Goal: Information Seeking & Learning: Learn about a topic

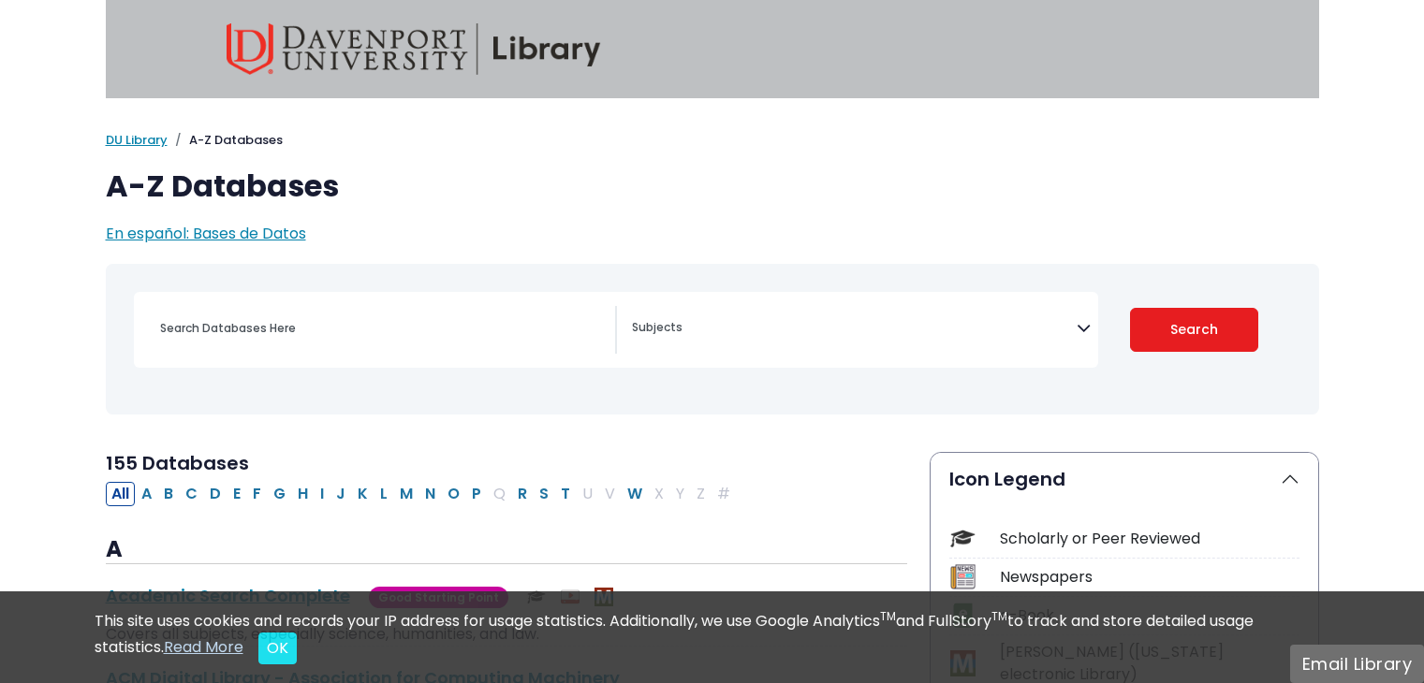
select select "Database Subject Filter"
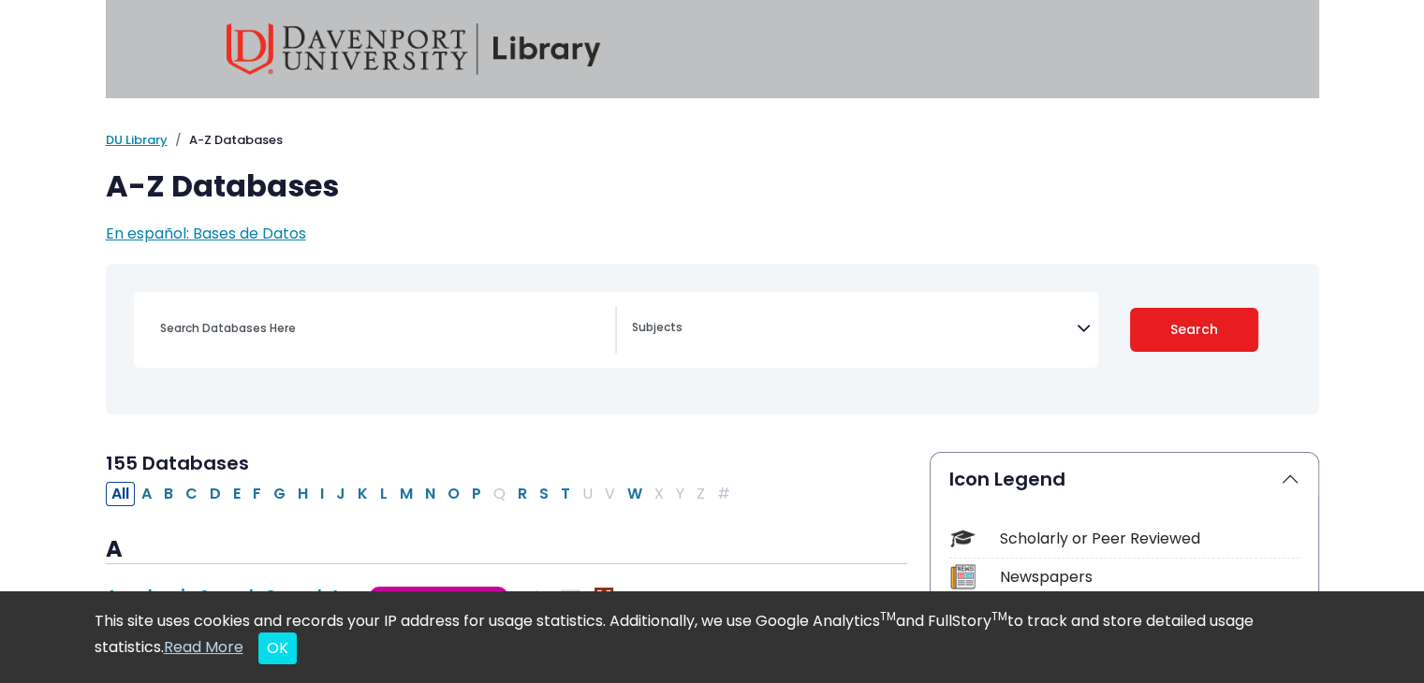
scroll to position [187, 0]
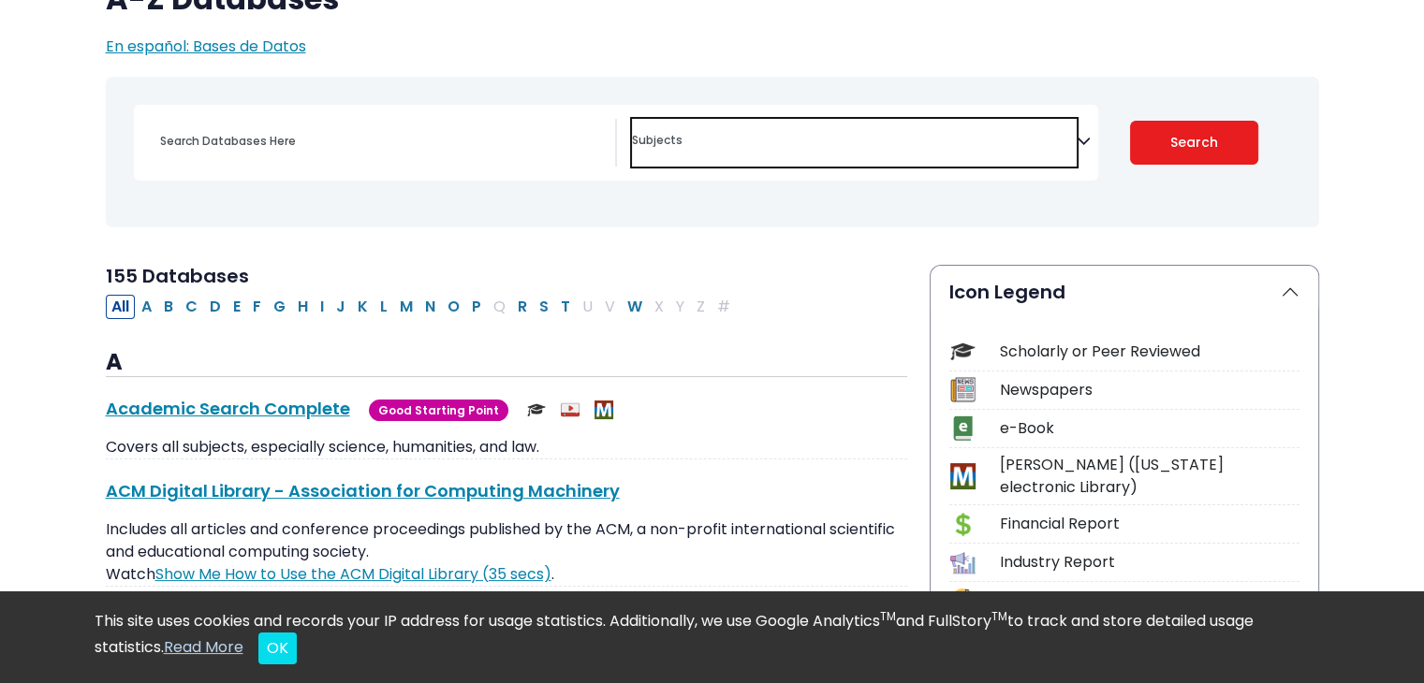
click at [1006, 134] on span "Search filters" at bounding box center [854, 138] width 445 height 22
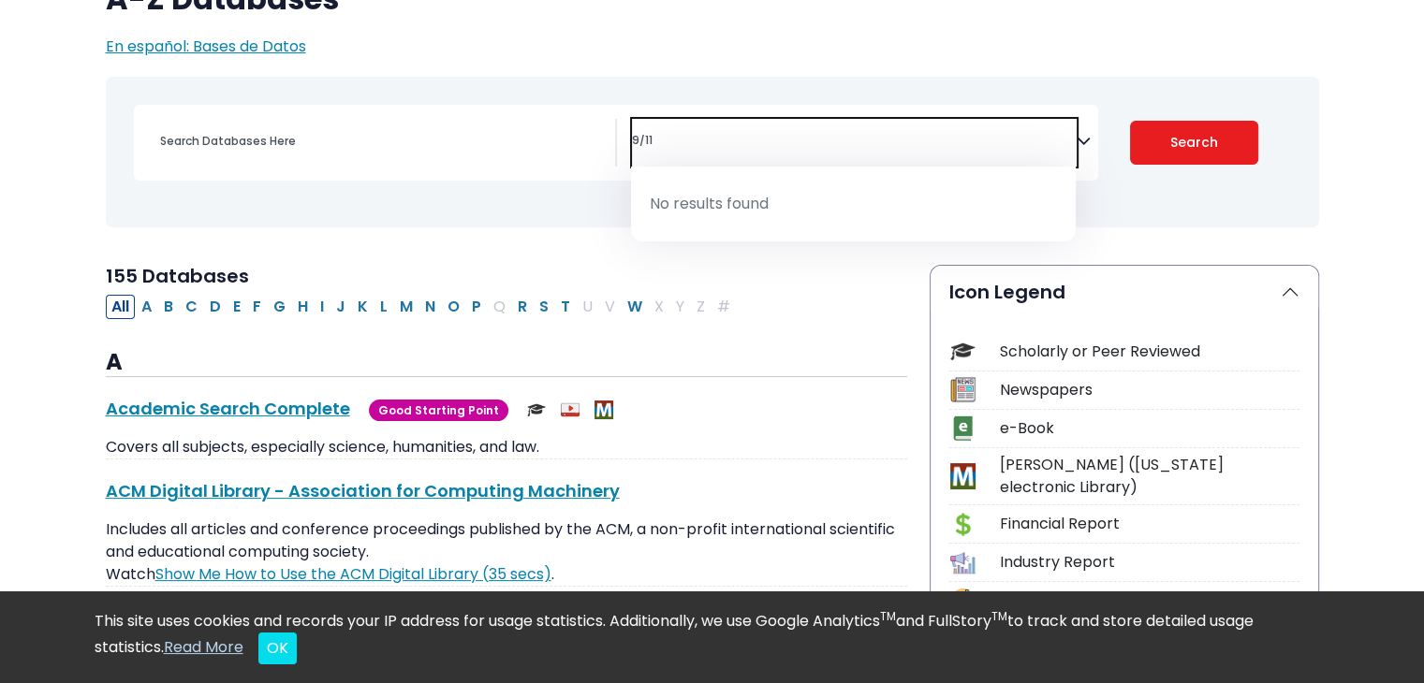
click at [800, 137] on textarea "9/11" at bounding box center [854, 142] width 445 height 15
type textarea "9/11"
click at [1177, 195] on div "[MEDICAL_DATA] Guide" at bounding box center [712, 152] width 1191 height 136
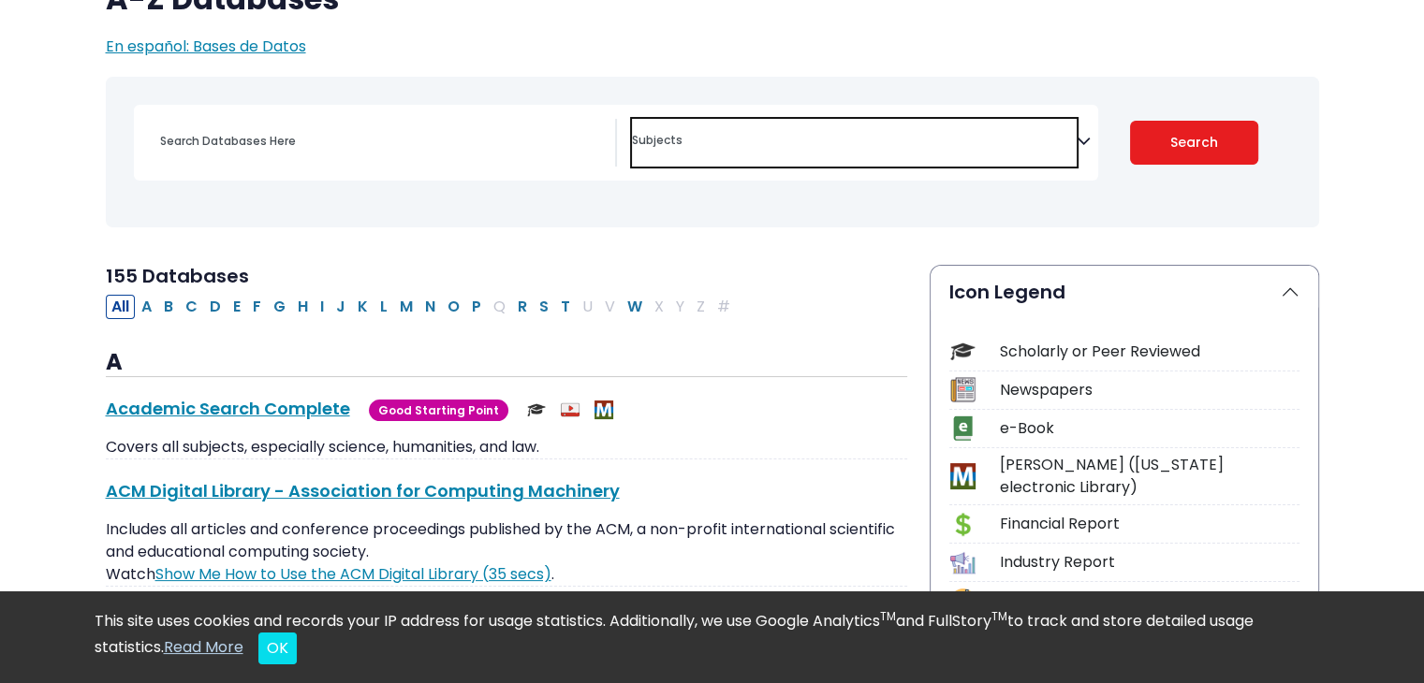
click at [773, 135] on textarea "Search" at bounding box center [854, 142] width 445 height 15
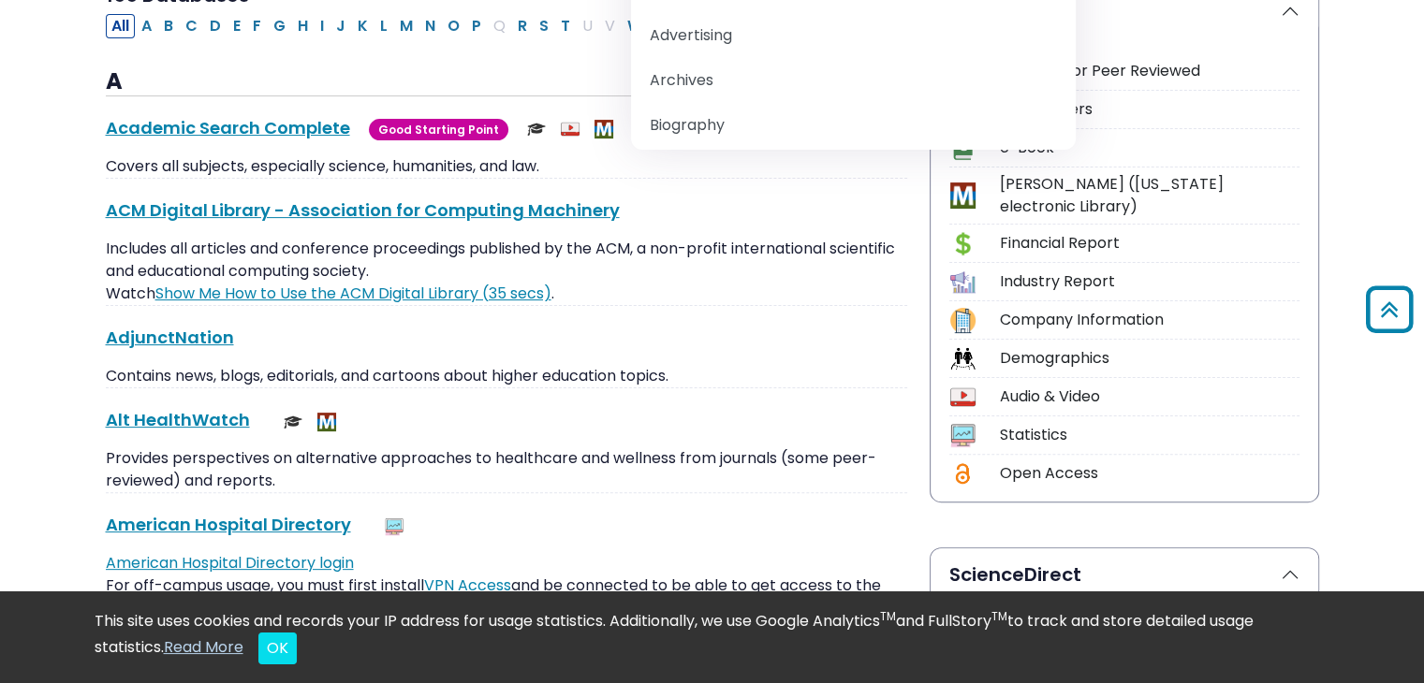
scroll to position [0, 0]
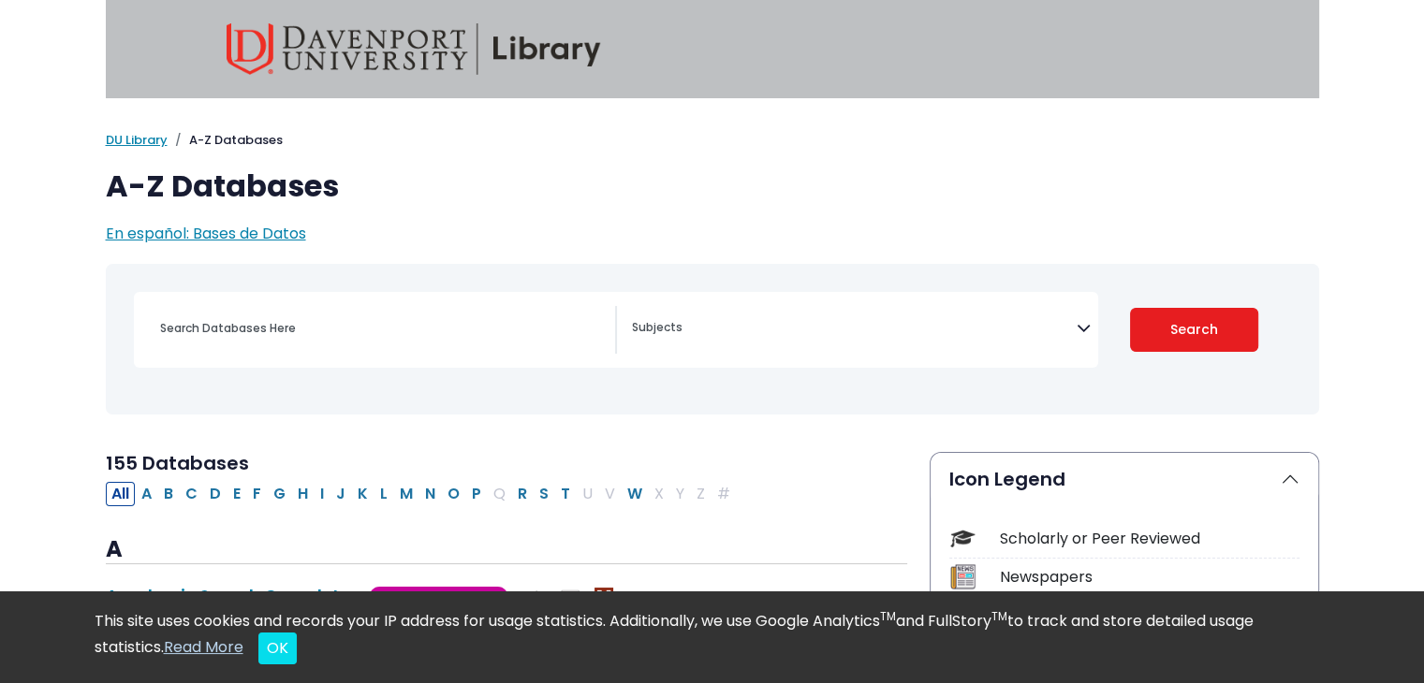
click at [659, 176] on h1 "A-Z Databases" at bounding box center [712, 187] width 1213 height 36
click at [272, 324] on input "Search database by title or keyword" at bounding box center [382, 328] width 466 height 27
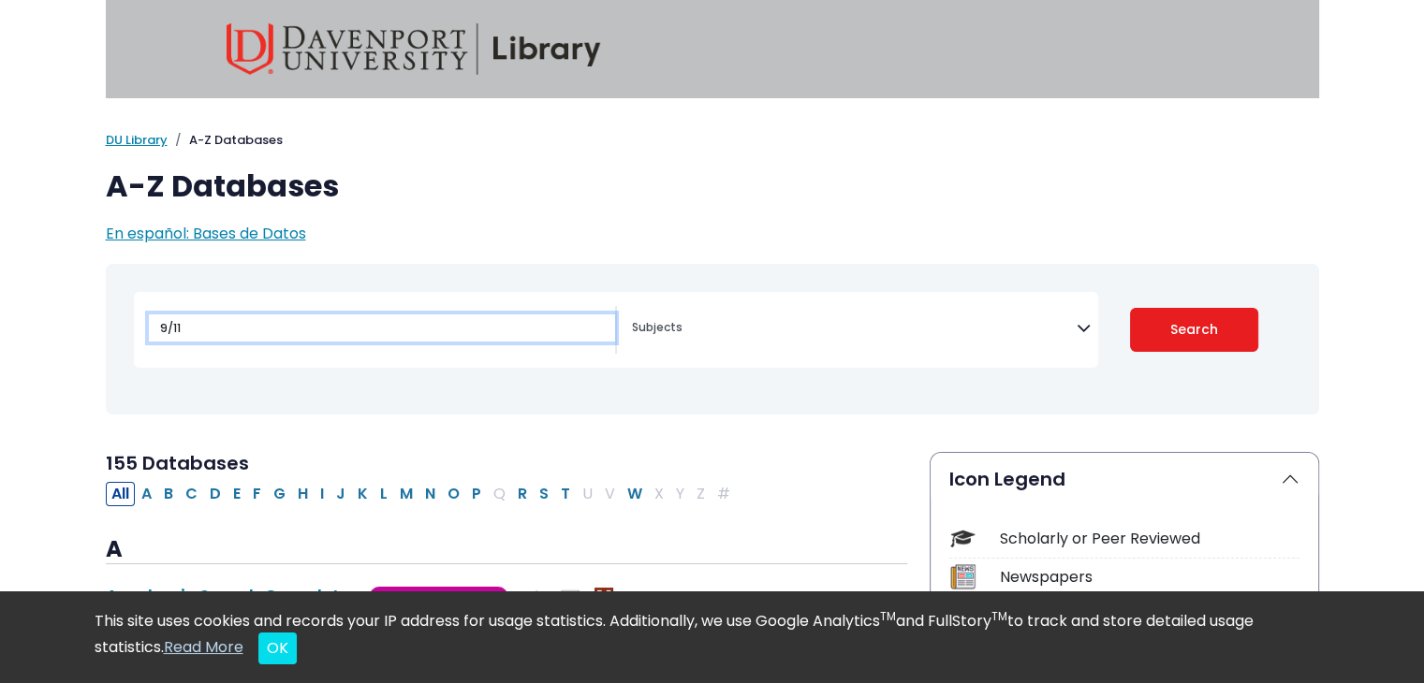
type input "9/11"
click at [1130, 308] on button "Search" at bounding box center [1194, 330] width 128 height 44
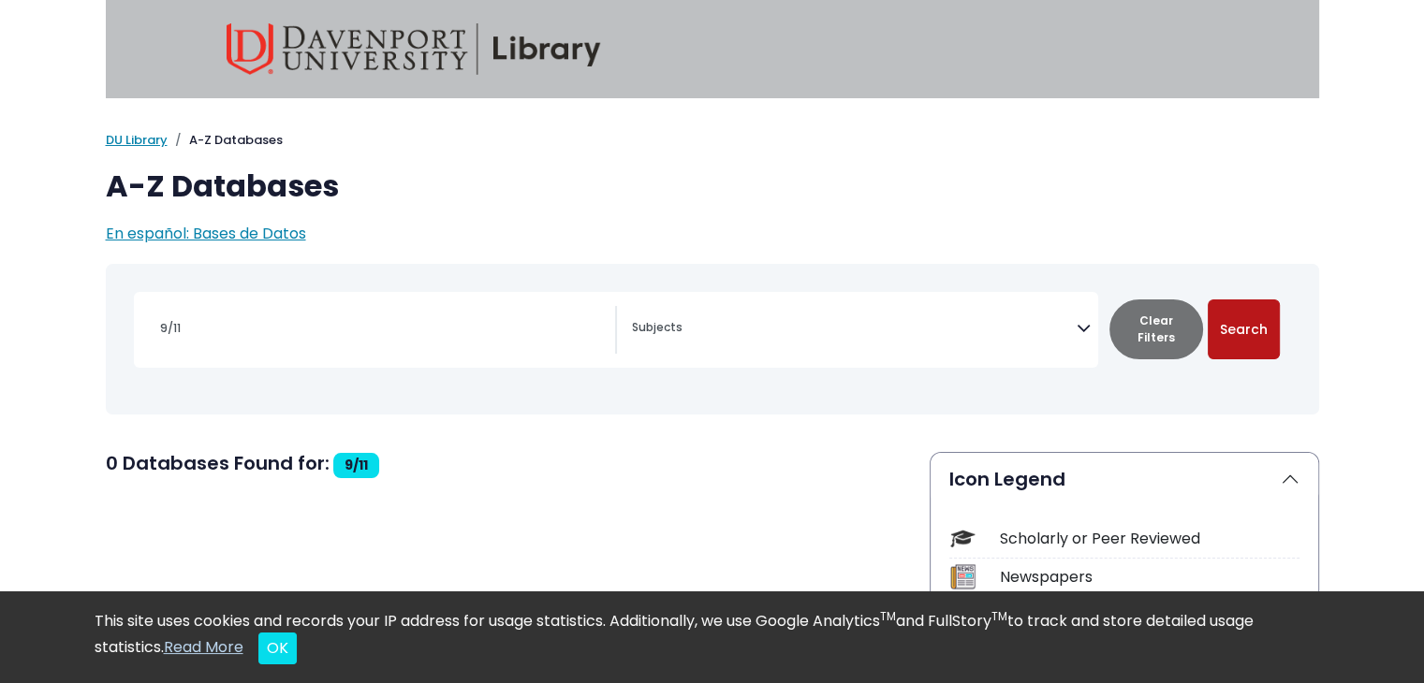
click at [1243, 339] on button "Search" at bounding box center [1244, 330] width 72 height 60
select select "Database Subject Filter"
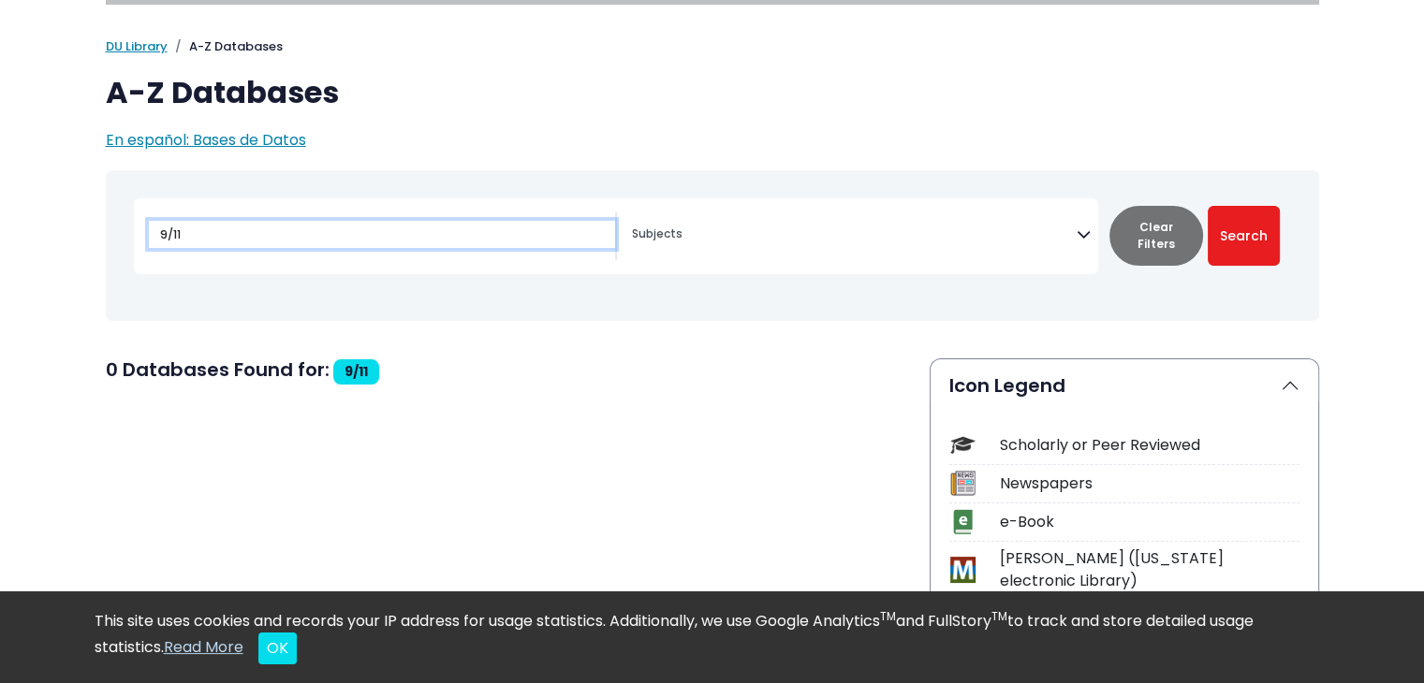
click at [218, 226] on input "9/11" at bounding box center [382, 234] width 466 height 27
type input "9"
click at [219, 226] on input "Search database by title or keyword" at bounding box center [382, 234] width 466 height 27
type input "september, 11"
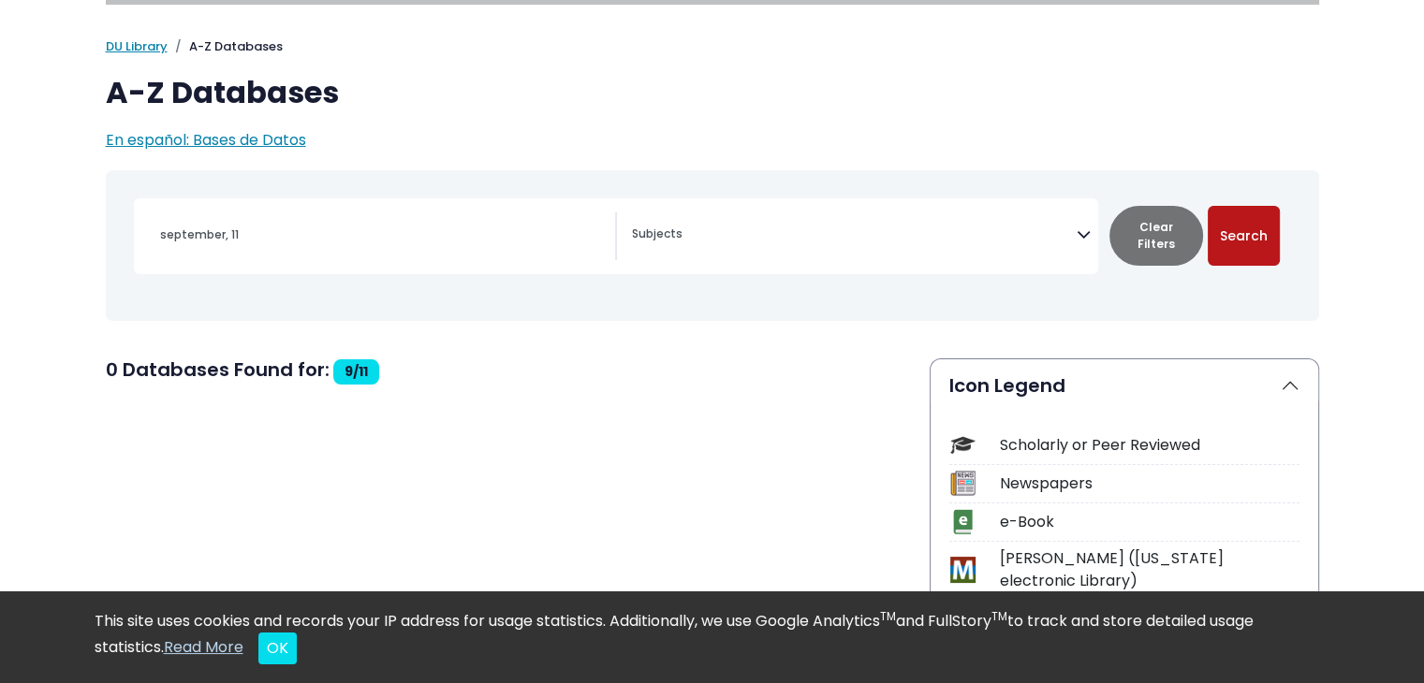
click at [1257, 229] on button "Search" at bounding box center [1244, 236] width 72 height 60
select select "Database Subject Filter"
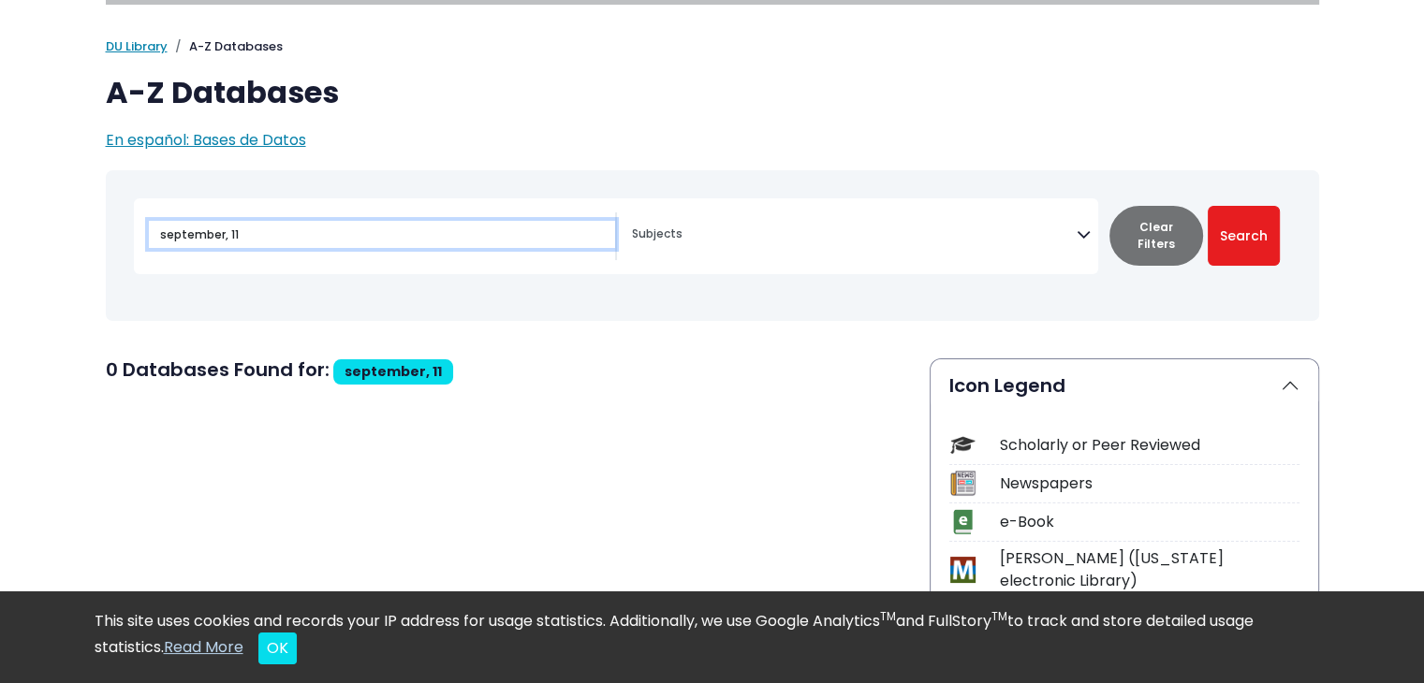
click at [295, 238] on input "september, 11" at bounding box center [382, 234] width 466 height 27
type input "s"
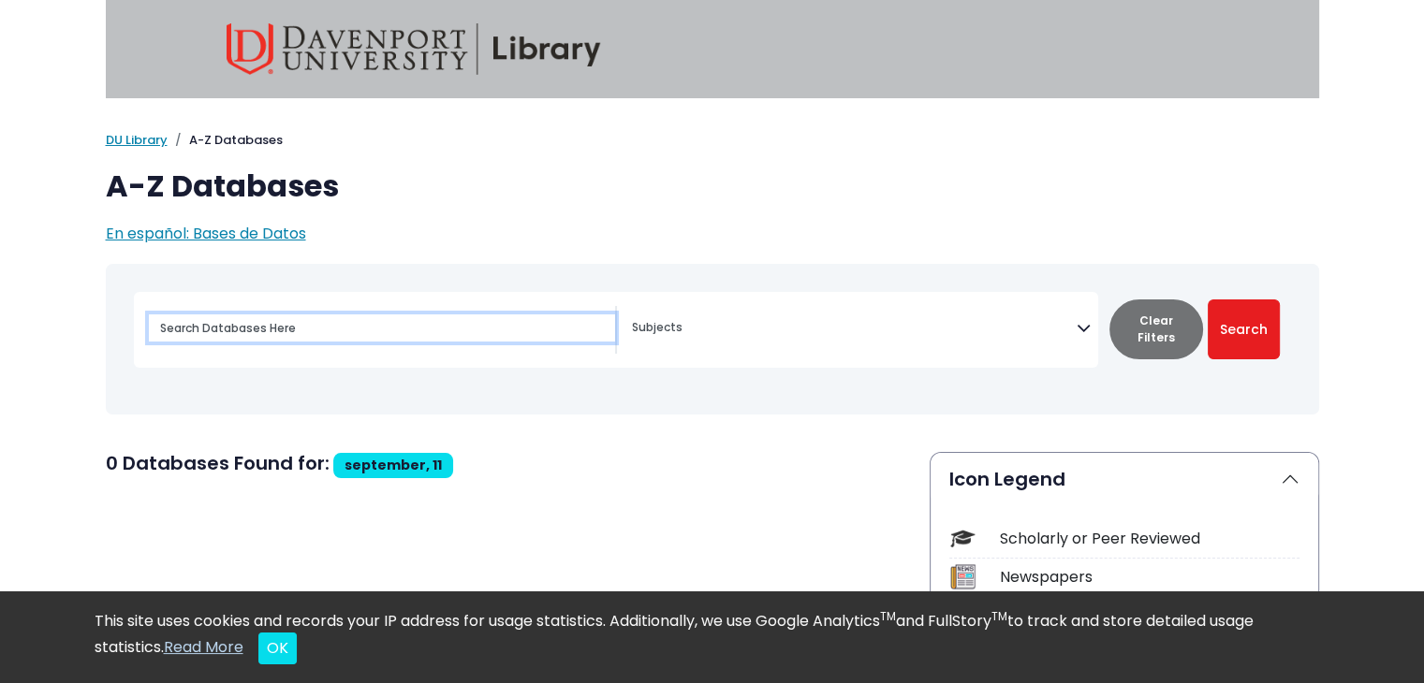
scroll to position [94, 0]
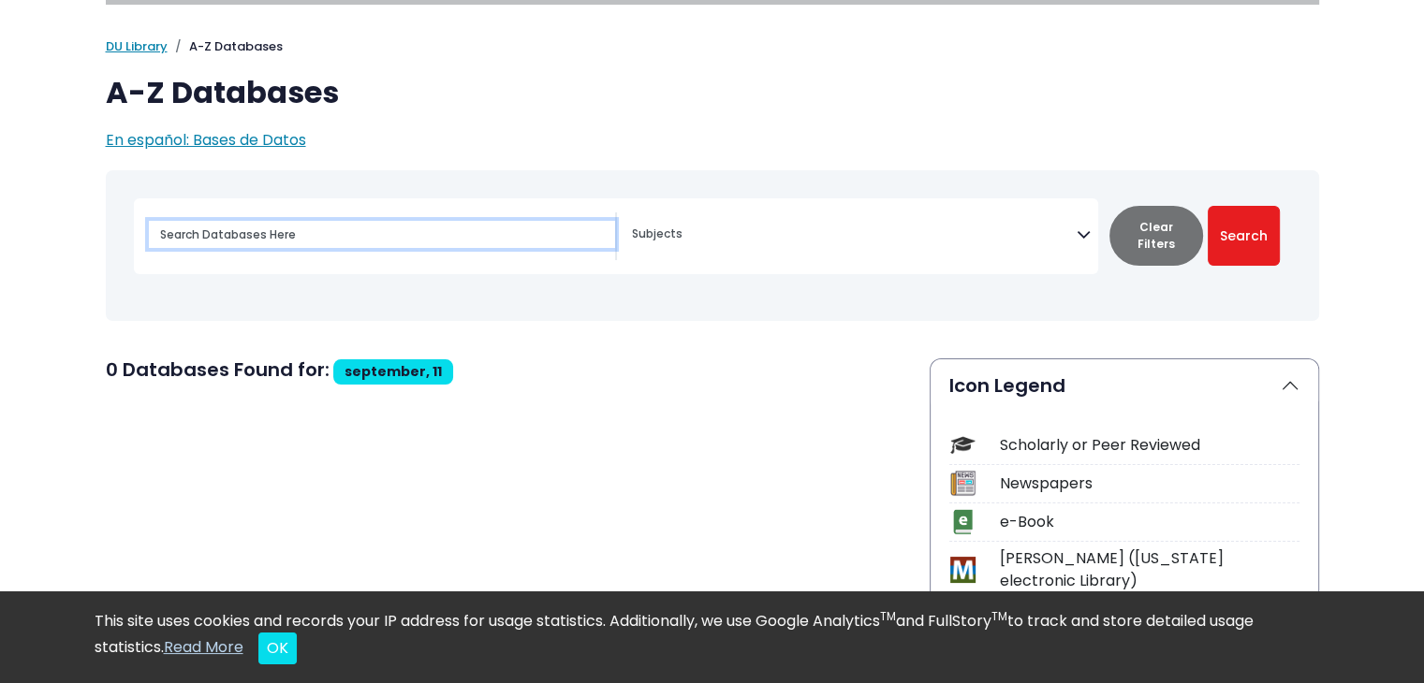
type input "9/11"
select select "Database Subject Filter"
type input "9"
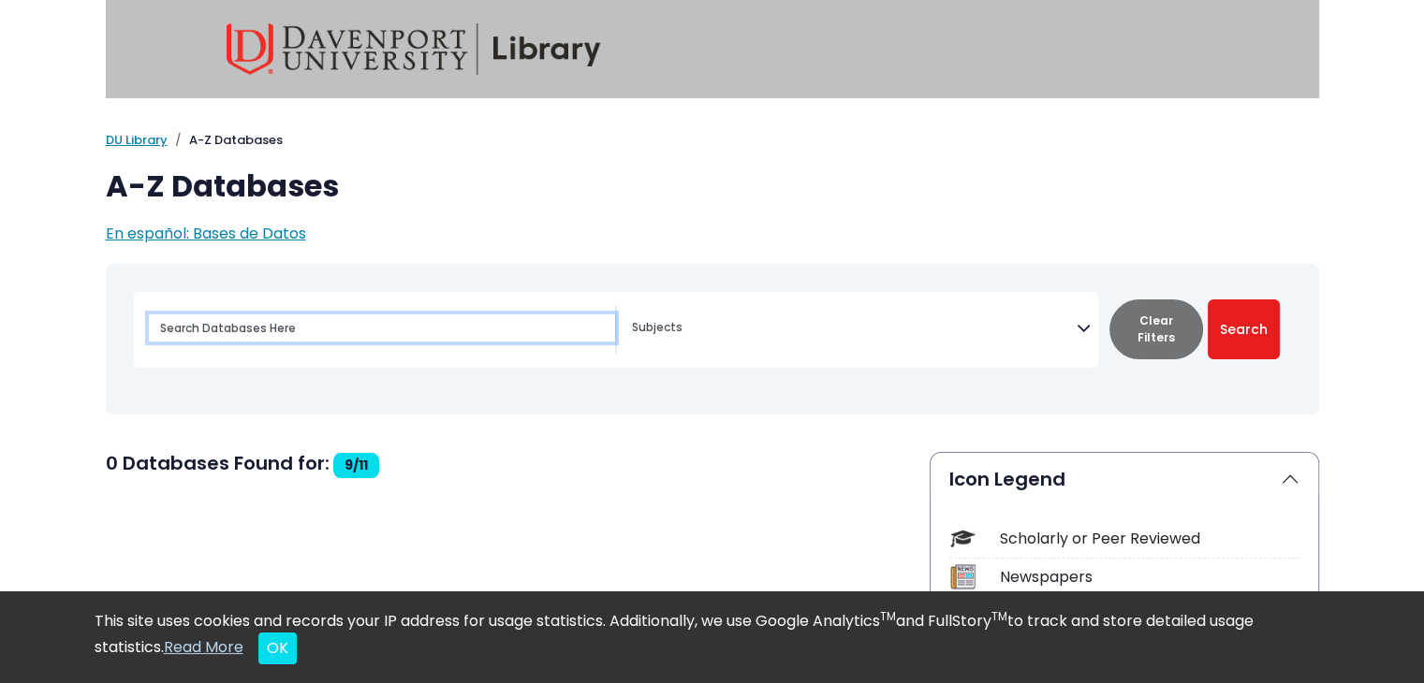
type input "9/11"
select select "Database Subject Filter"
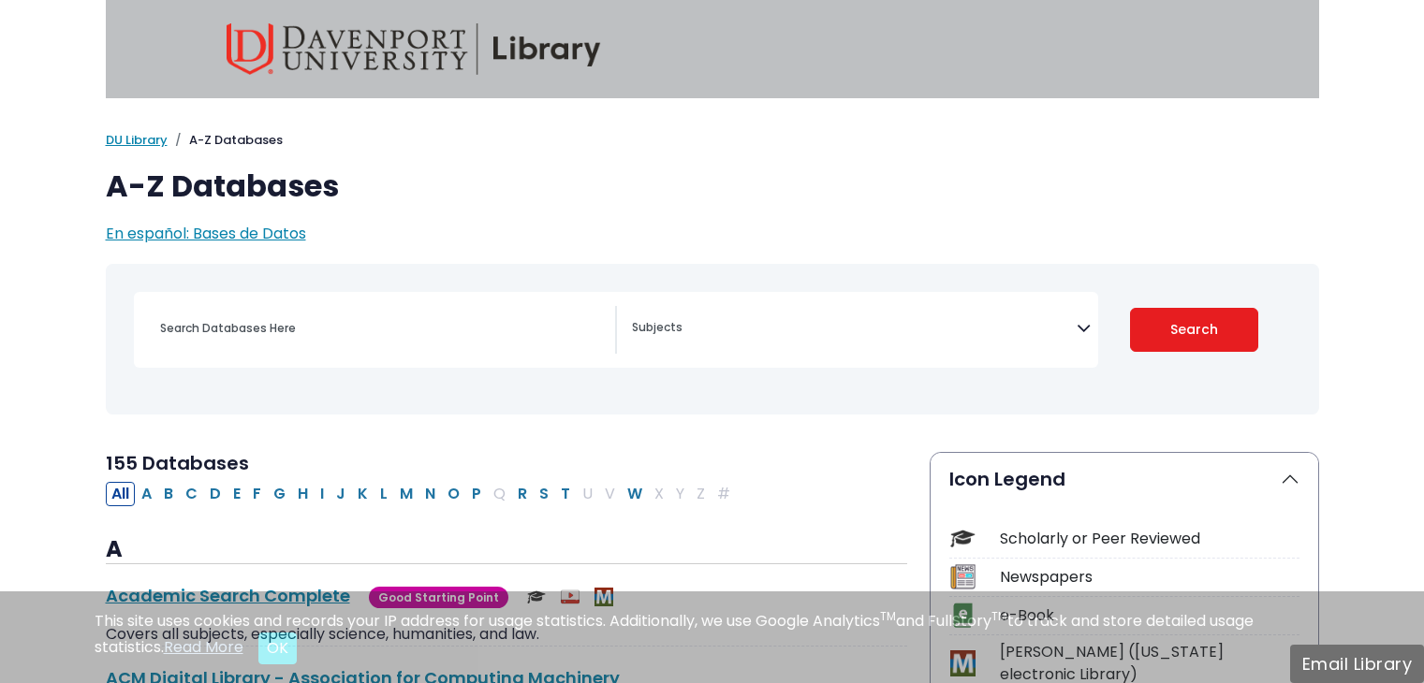
select select "Database Subject Filter"
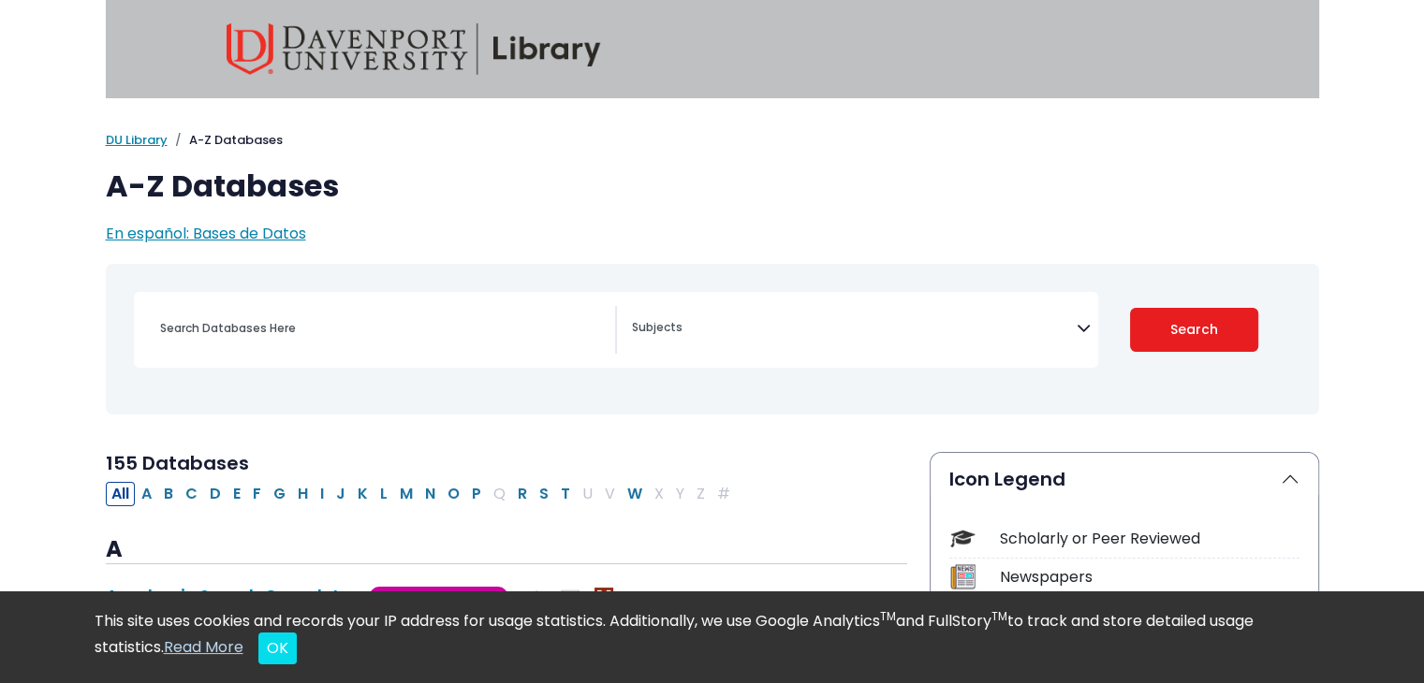
click at [1079, 331] on icon "Search filters" at bounding box center [1084, 325] width 14 height 28
click at [505, 131] on ol "DU Library Library Guides A-Z Databases" at bounding box center [712, 140] width 1213 height 19
click at [273, 327] on input "Search database by title or keyword" at bounding box center [382, 328] width 466 height 27
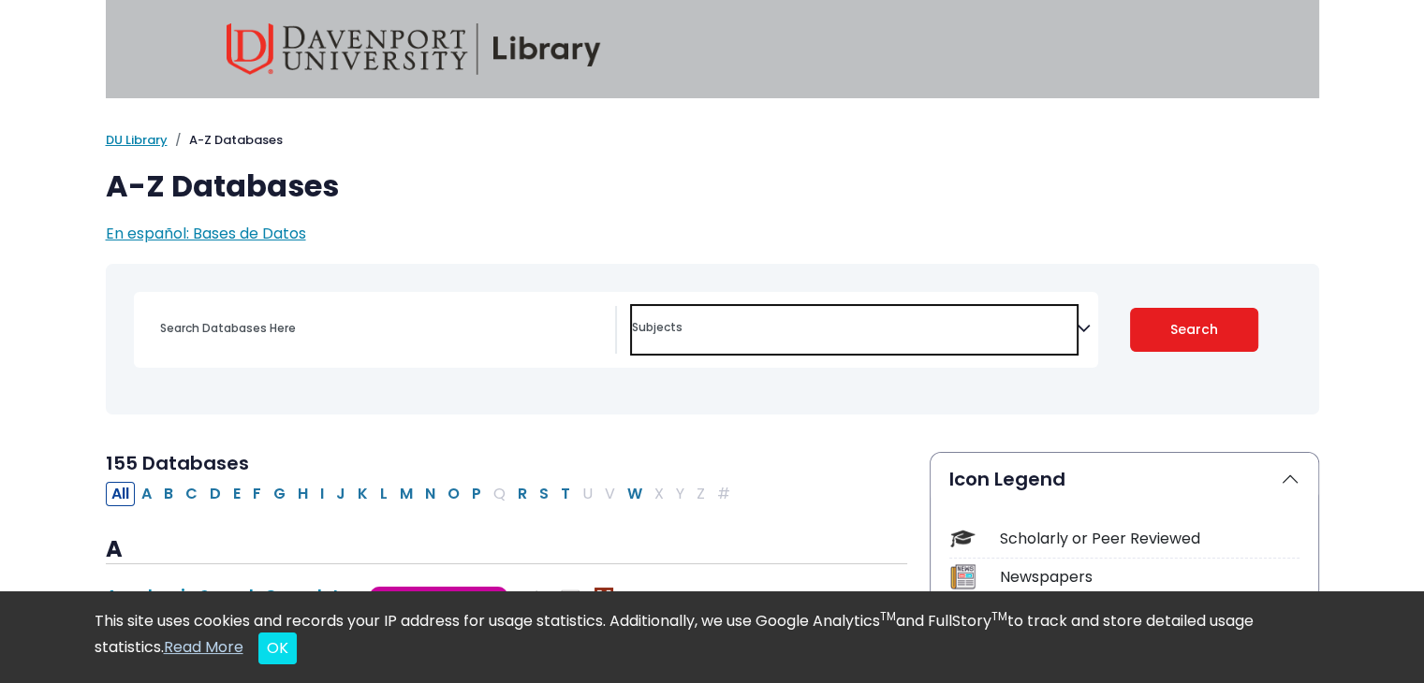
click at [891, 320] on span "Search filters" at bounding box center [854, 326] width 445 height 22
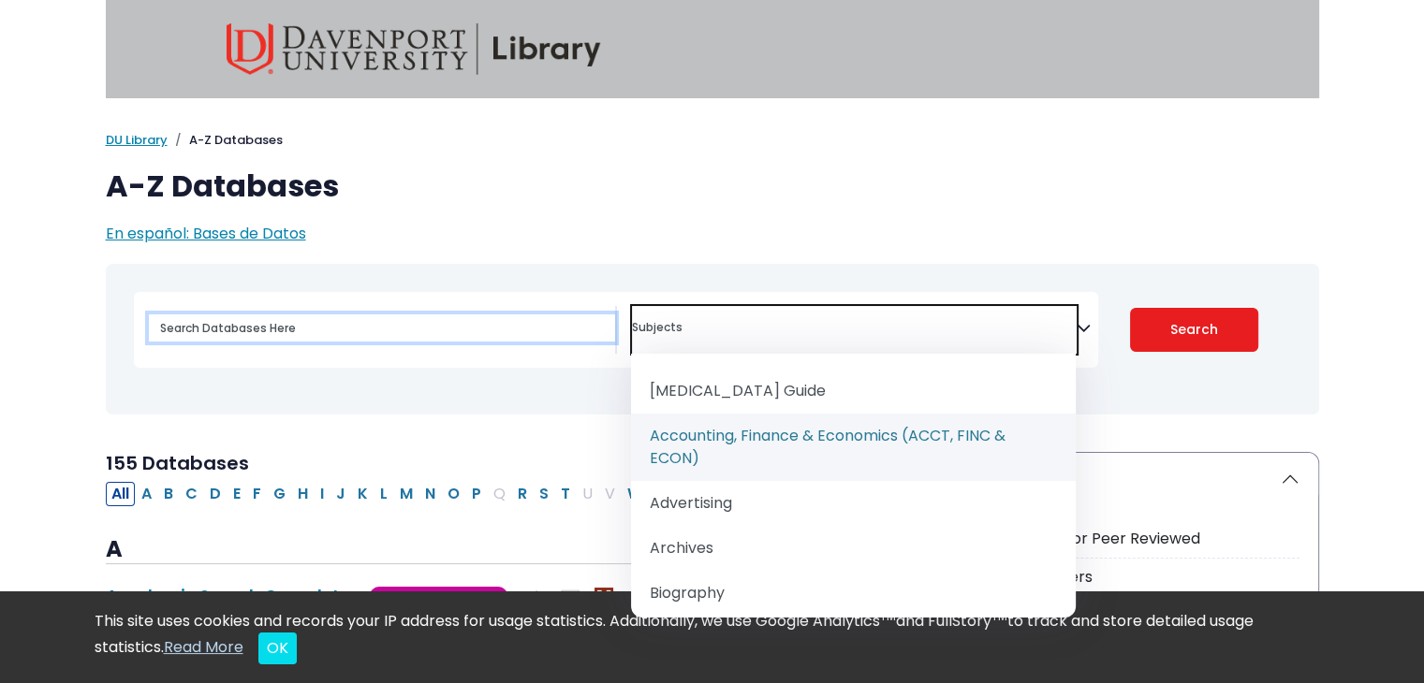
click at [434, 326] on input "Search database by title or keyword" at bounding box center [382, 328] width 466 height 27
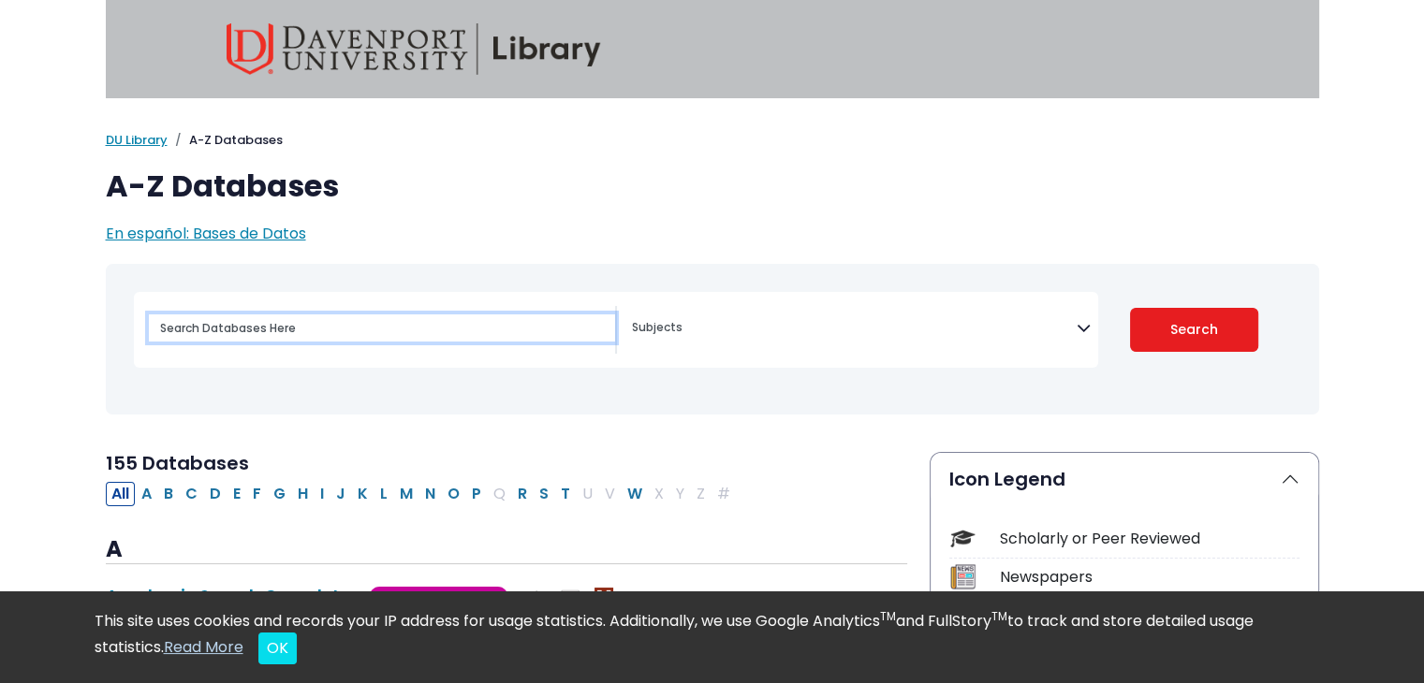
click at [433, 333] on input "Search database by title or keyword" at bounding box center [382, 328] width 466 height 27
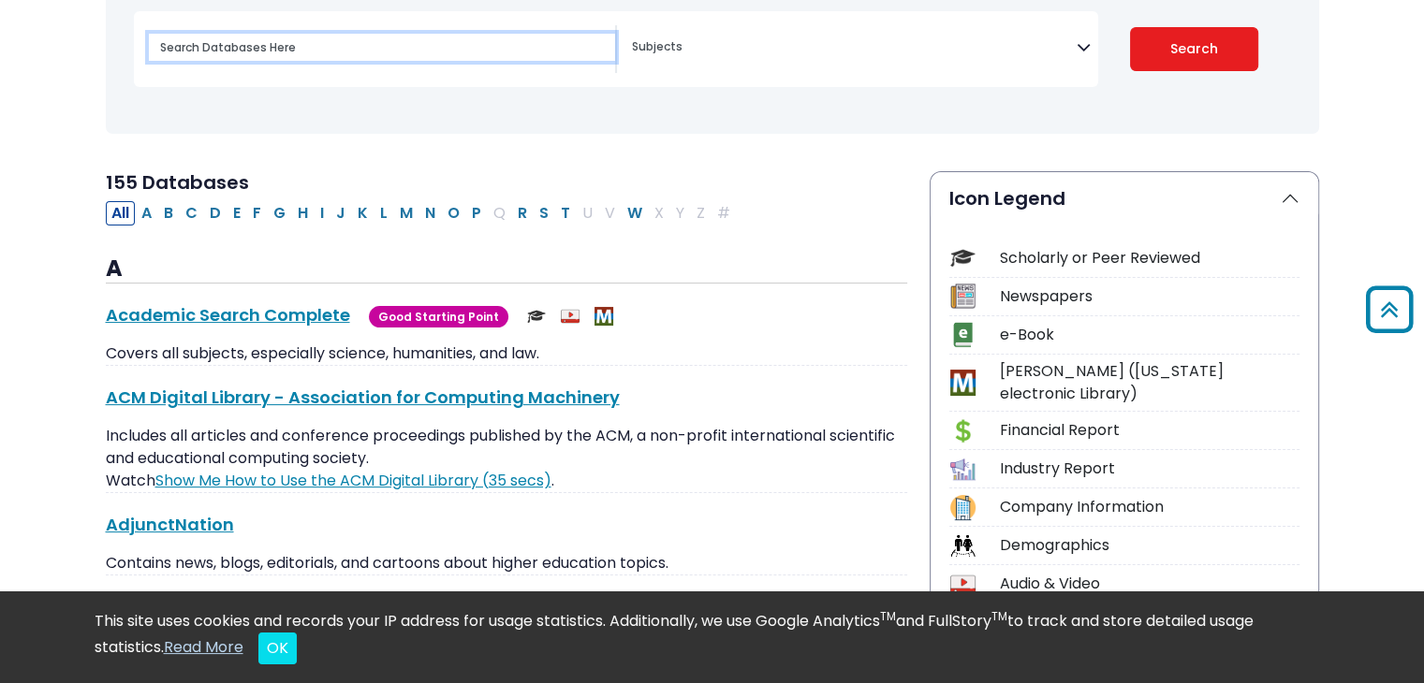
scroll to position [374, 0]
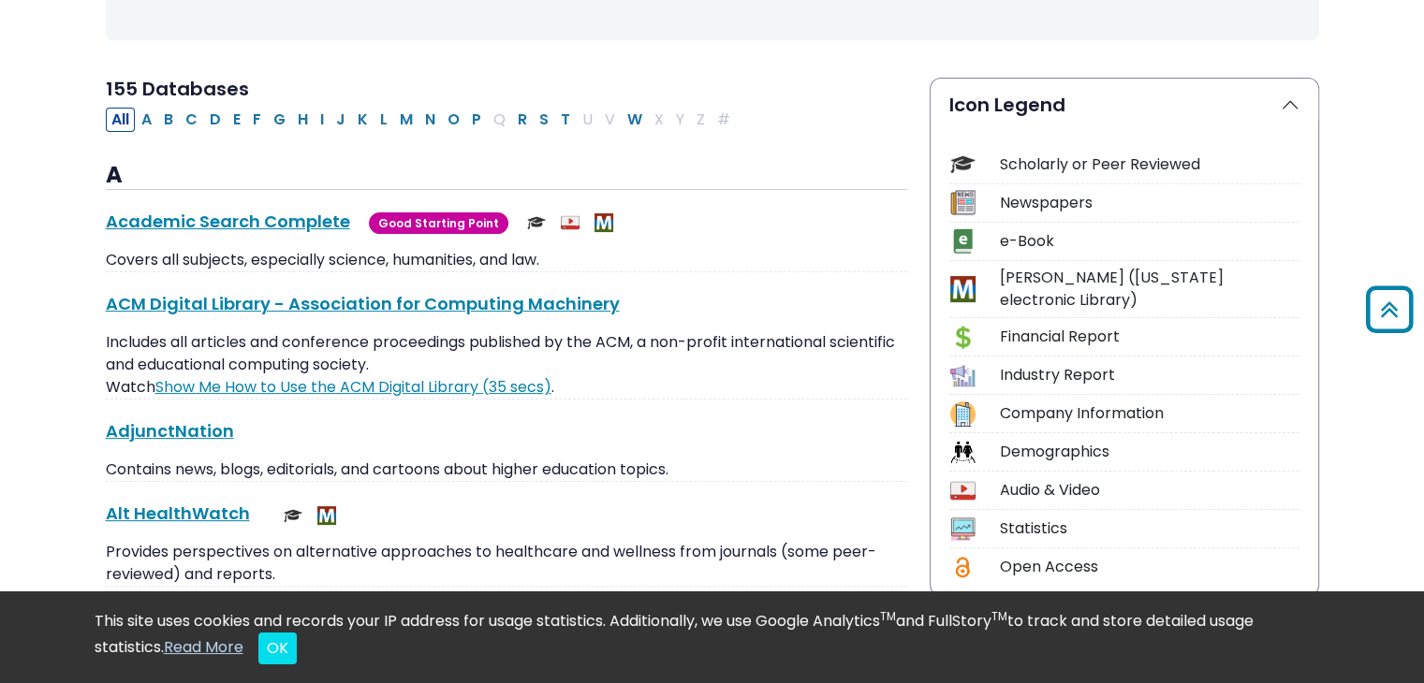
click at [1283, 106] on button "Icon Legend" at bounding box center [1125, 105] width 388 height 52
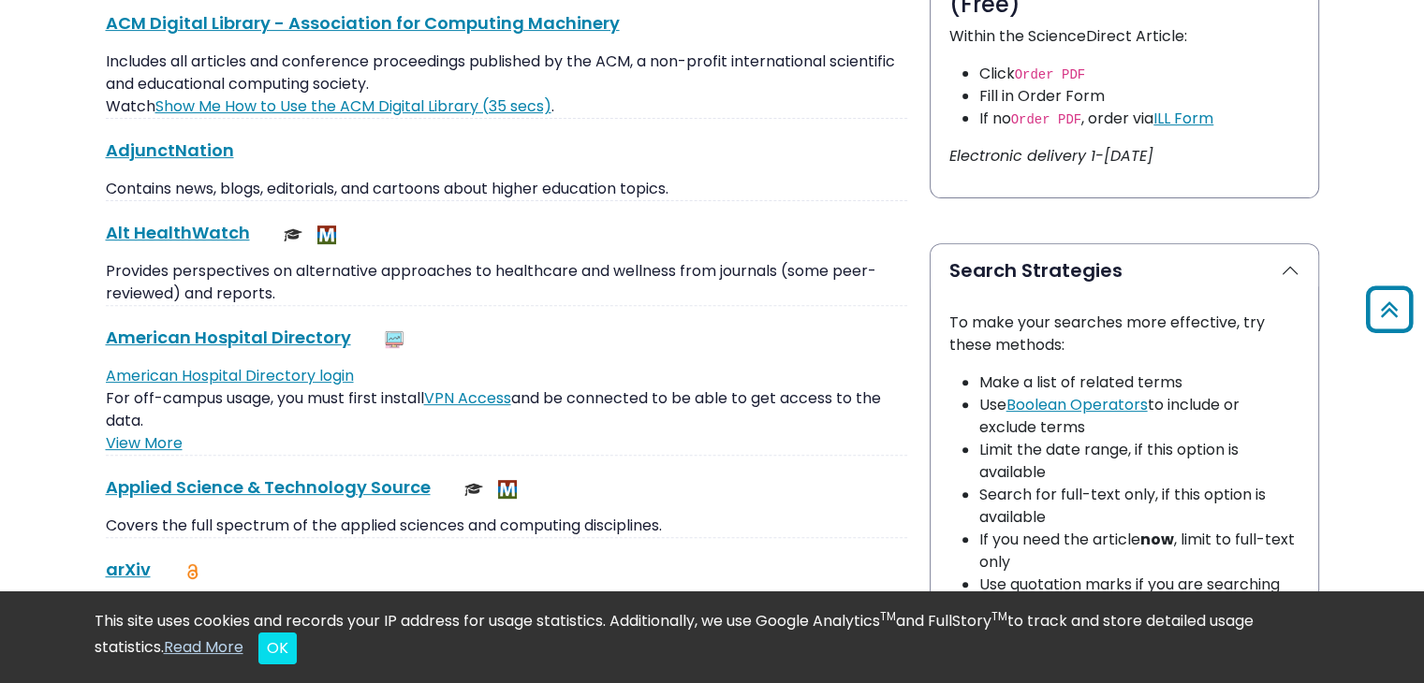
scroll to position [0, 0]
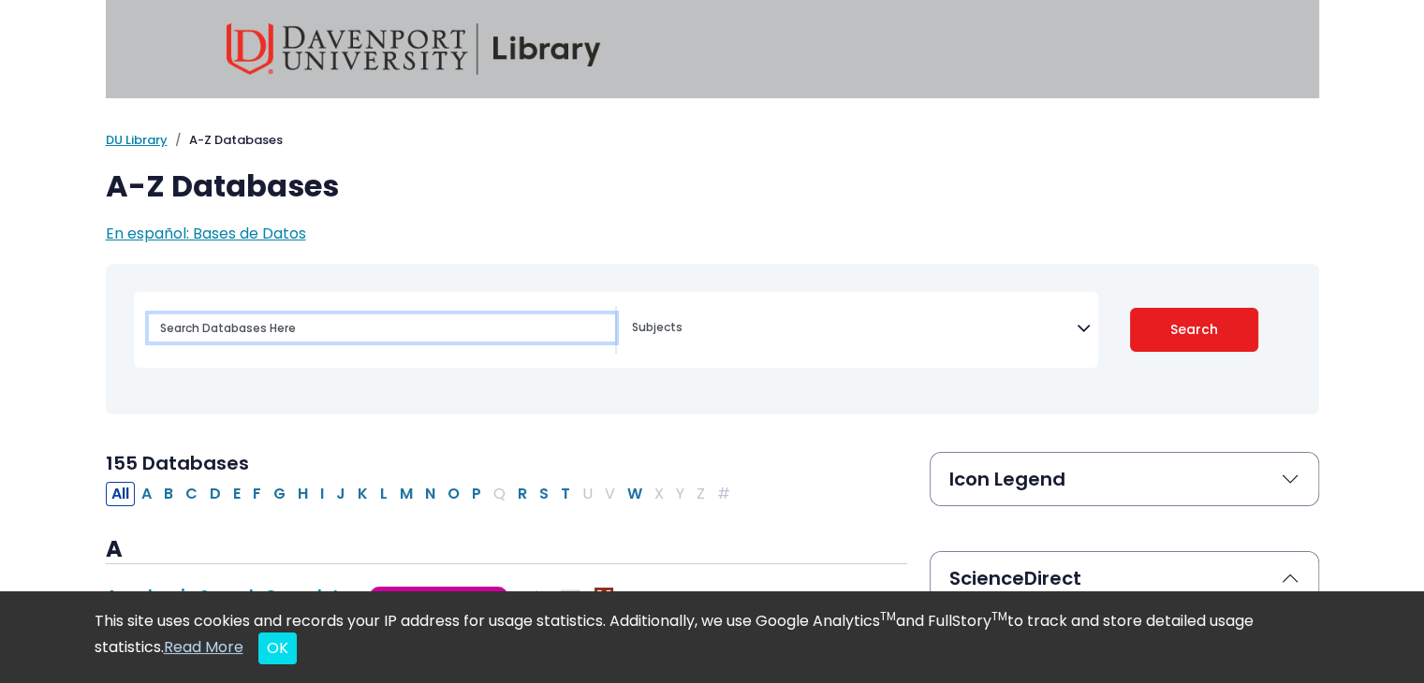
click at [348, 327] on input "Search database by title or keyword" at bounding box center [382, 328] width 466 height 27
type input "atentados"
click at [1130, 308] on button "Search" at bounding box center [1194, 330] width 128 height 44
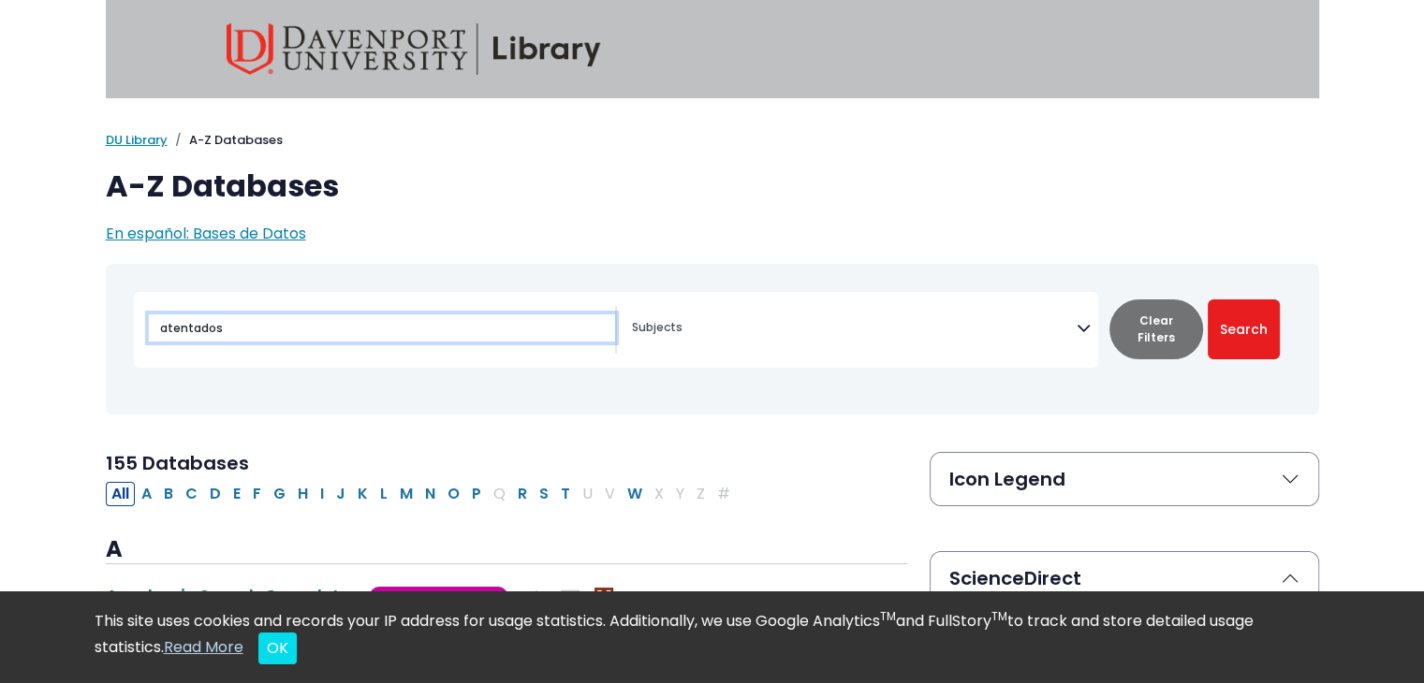
select select "Database Subject Filter"
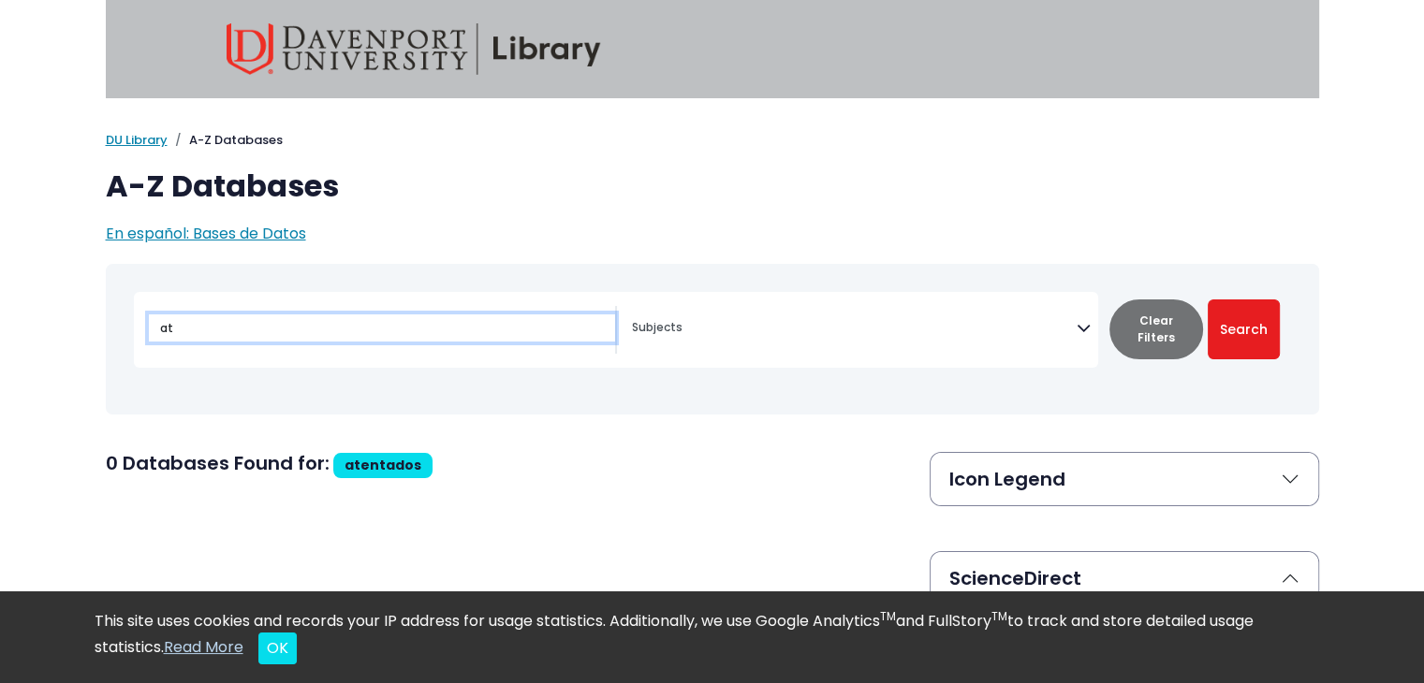
type input "a"
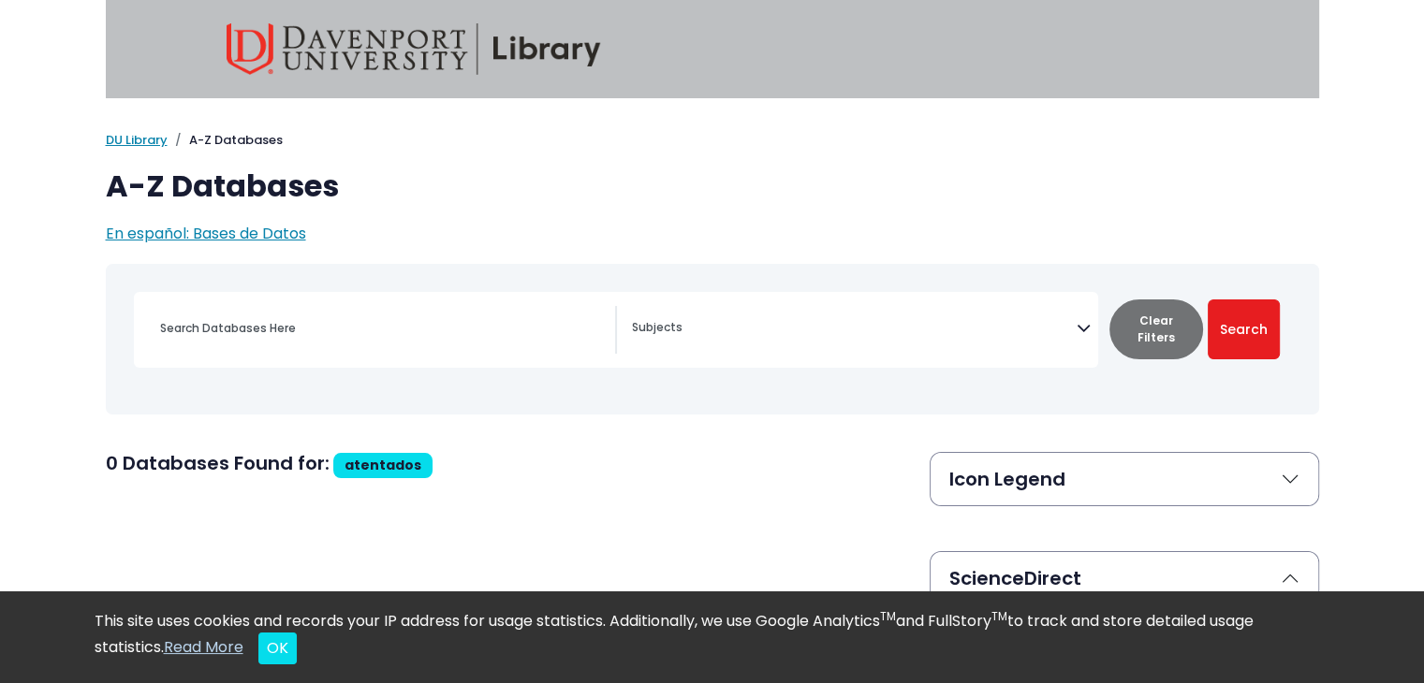
click at [1081, 330] on icon "Search filters" at bounding box center [1084, 325] width 14 height 28
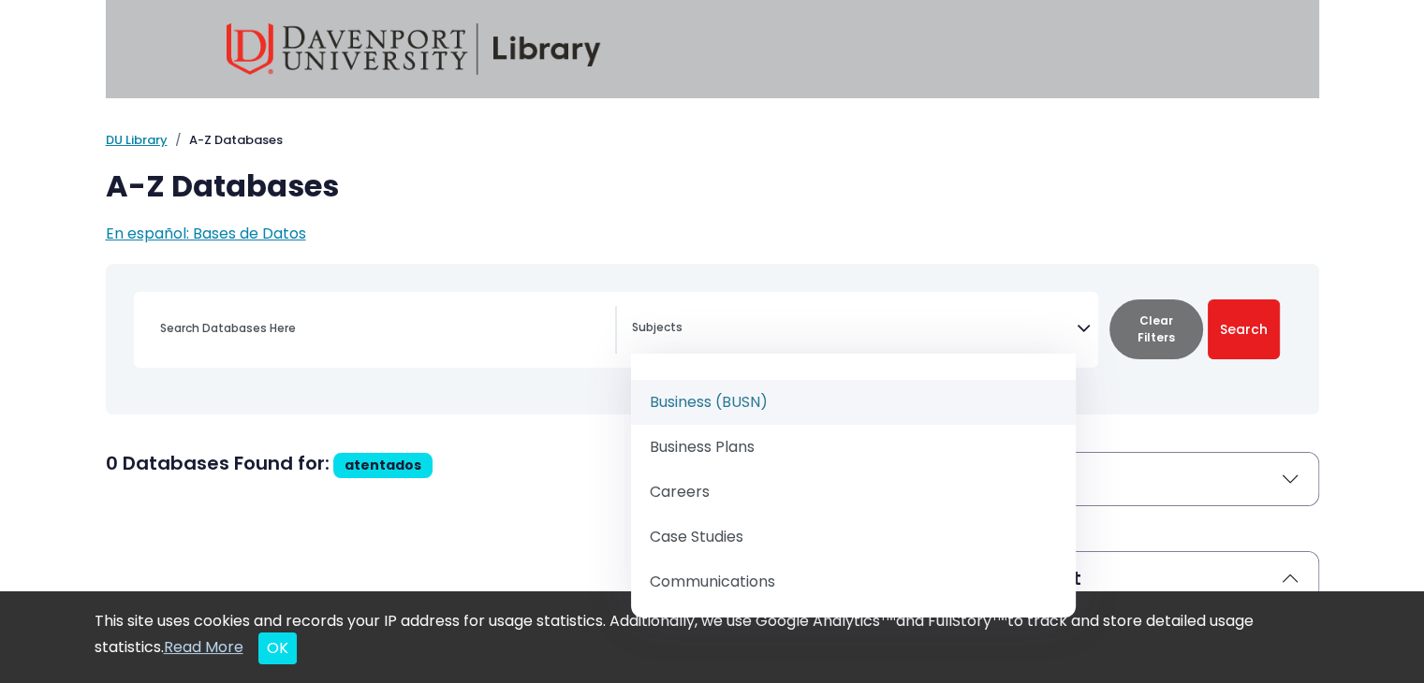
scroll to position [140, 0]
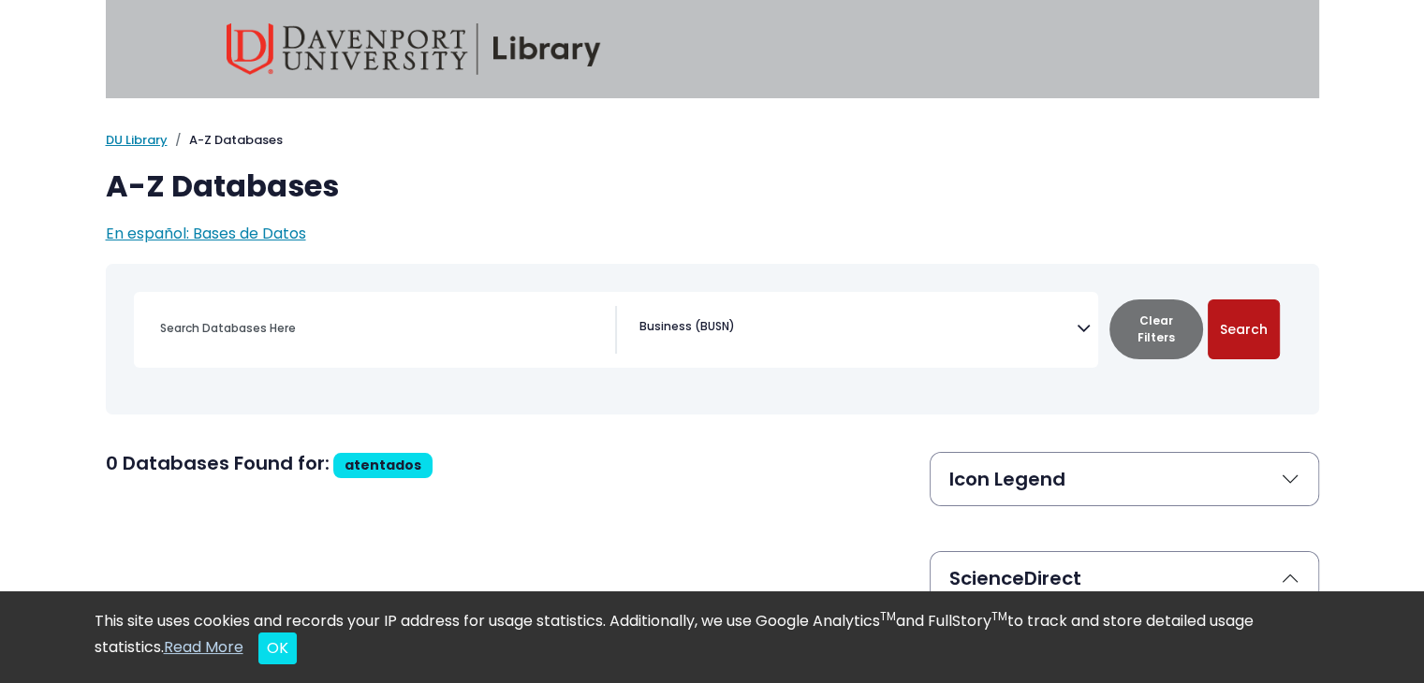
click at [1249, 343] on button "Search" at bounding box center [1244, 330] width 72 height 60
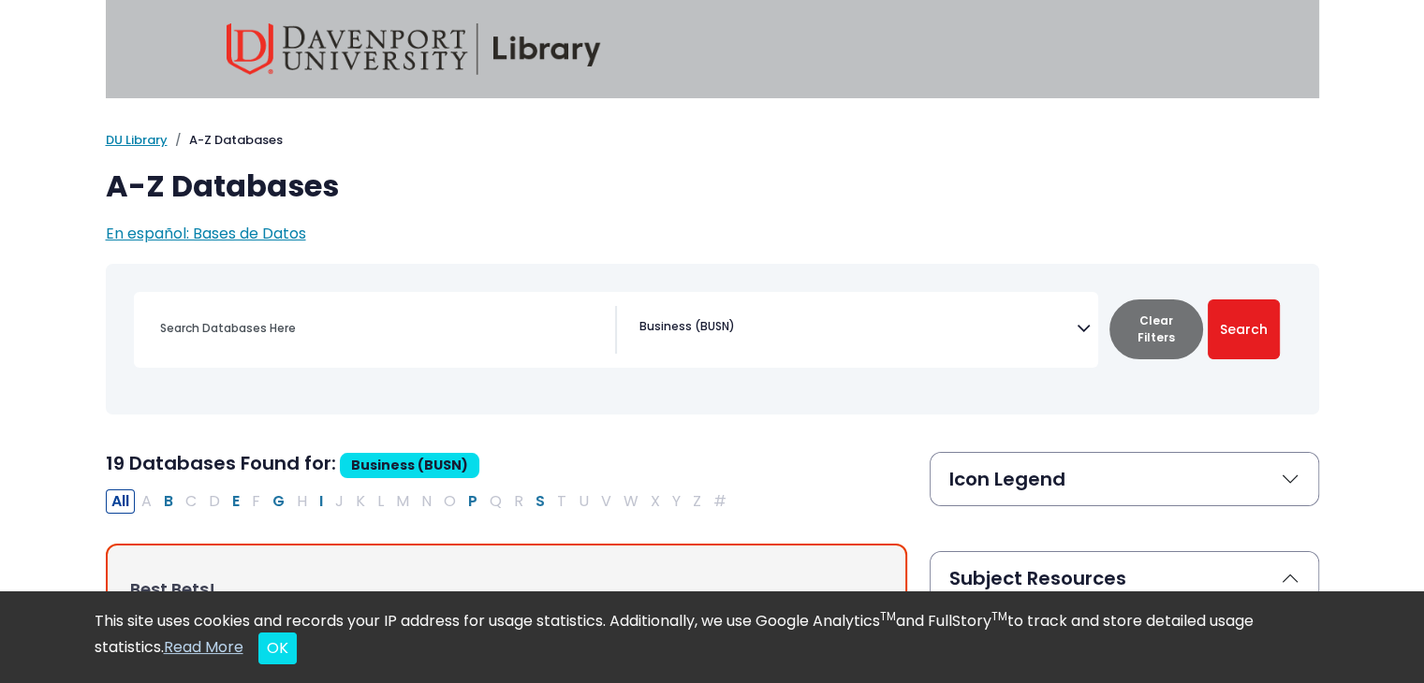
click at [1082, 330] on icon "Search filters" at bounding box center [1084, 325] width 14 height 28
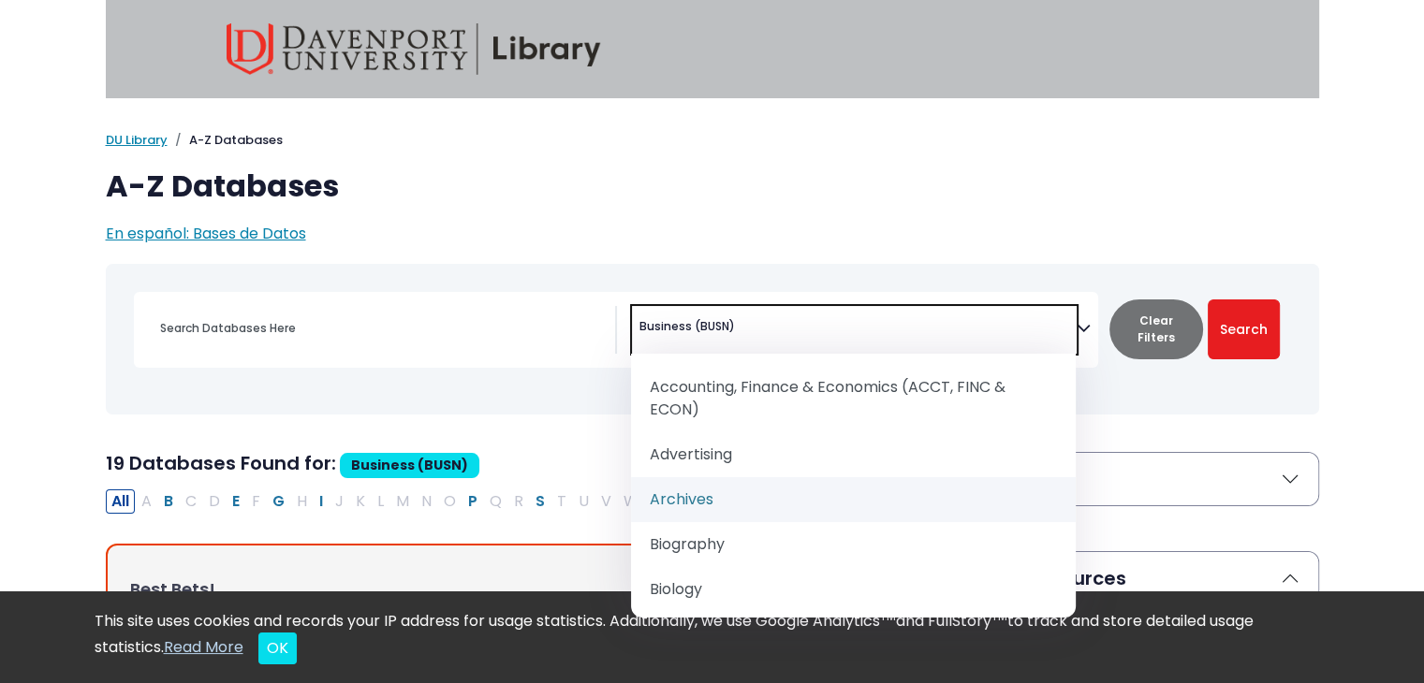
scroll to position [187, 0]
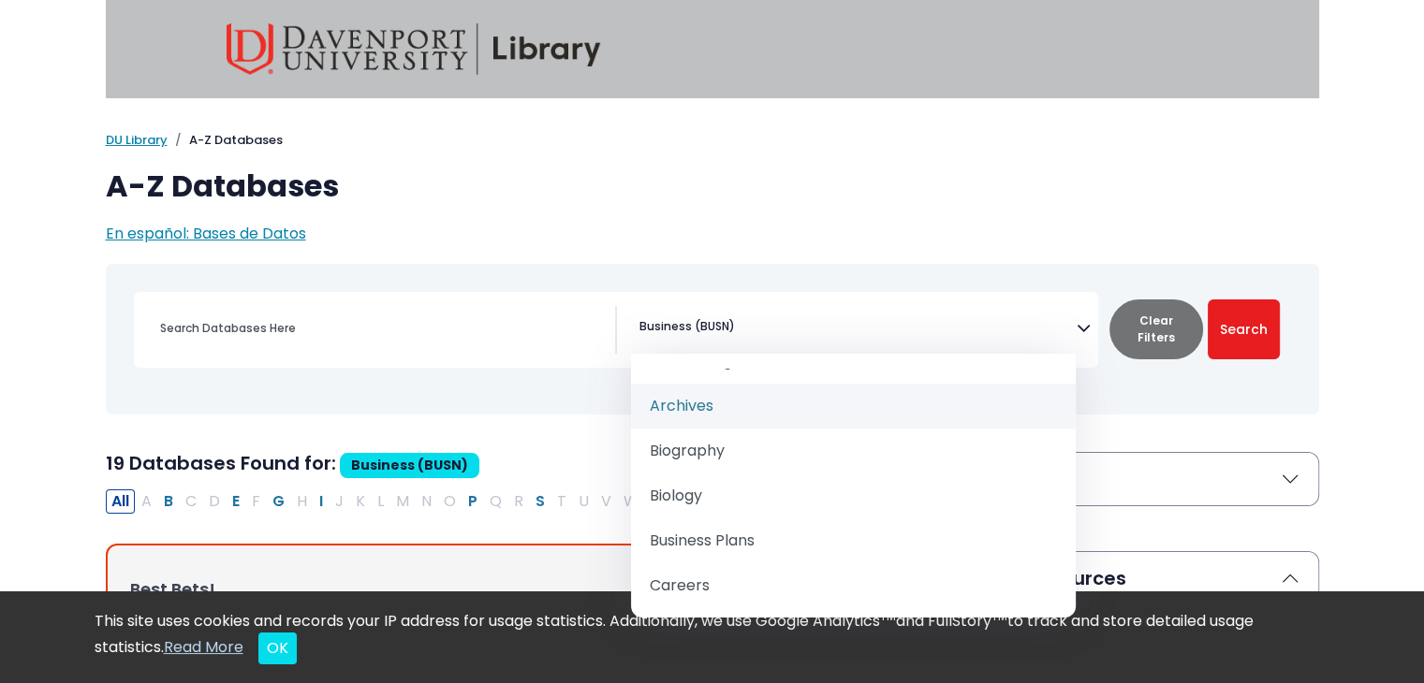
select select "219038"
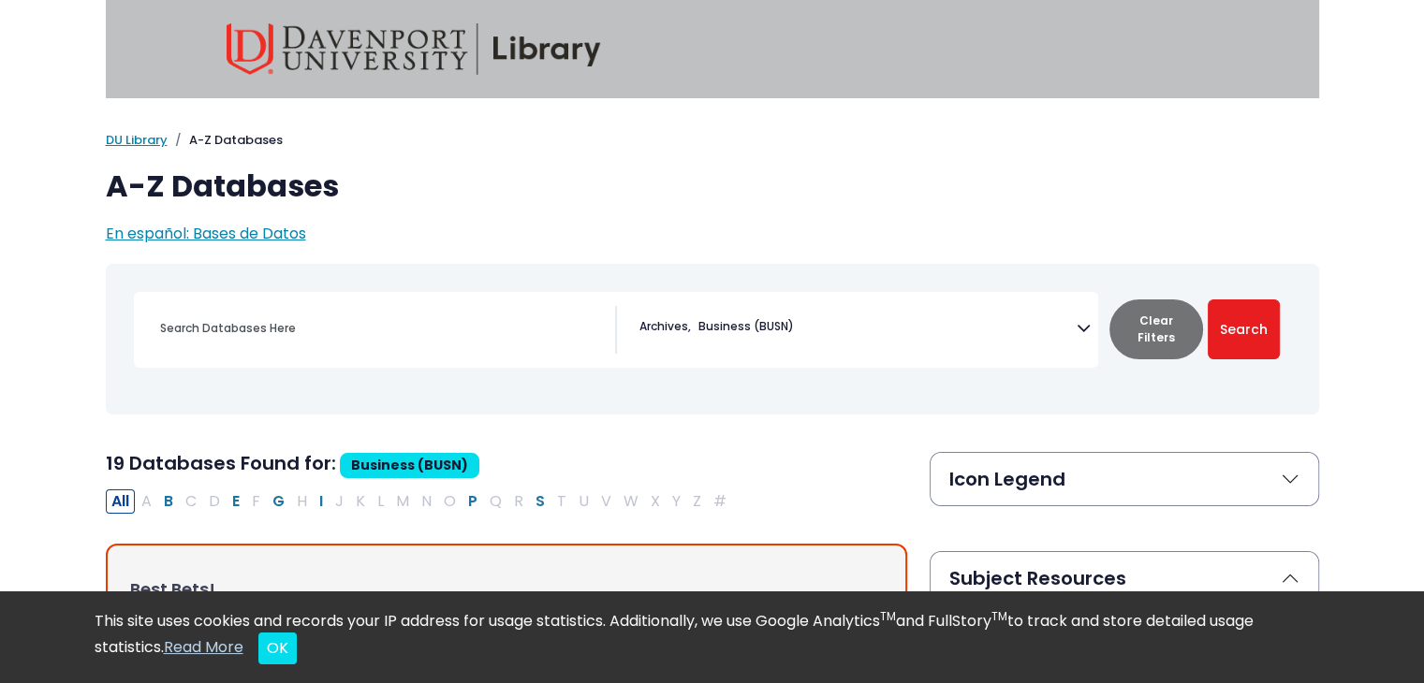
click at [1084, 332] on icon "Search filters" at bounding box center [1084, 325] width 14 height 28
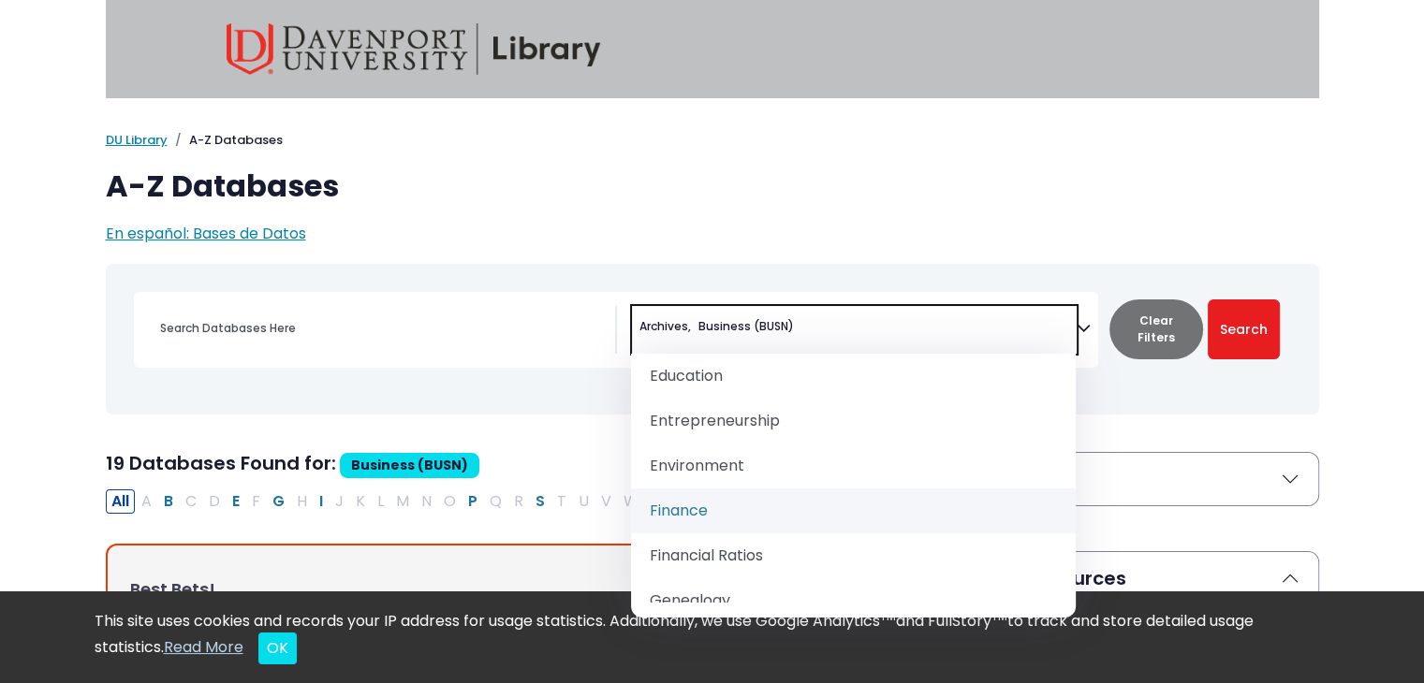
scroll to position [1030, 0]
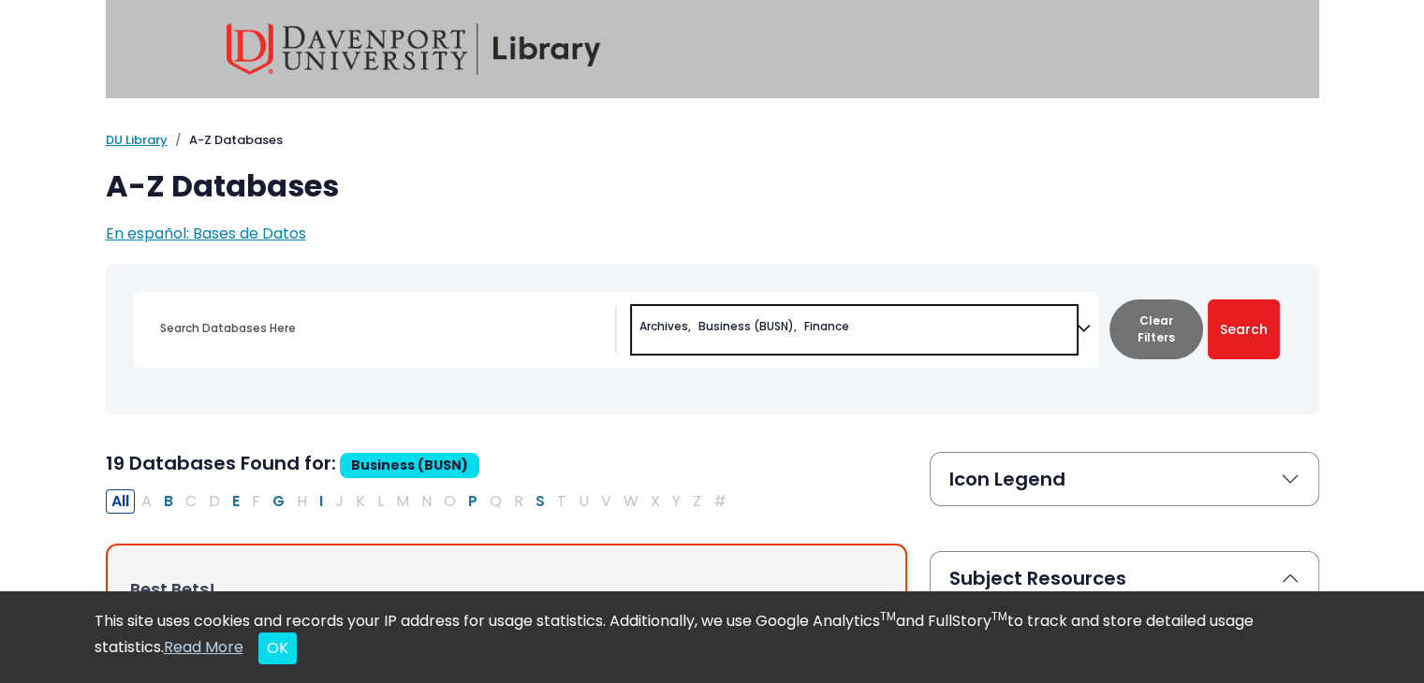
click at [945, 340] on span "× Archives × Business (BUSN) × Finance" at bounding box center [854, 330] width 445 height 48
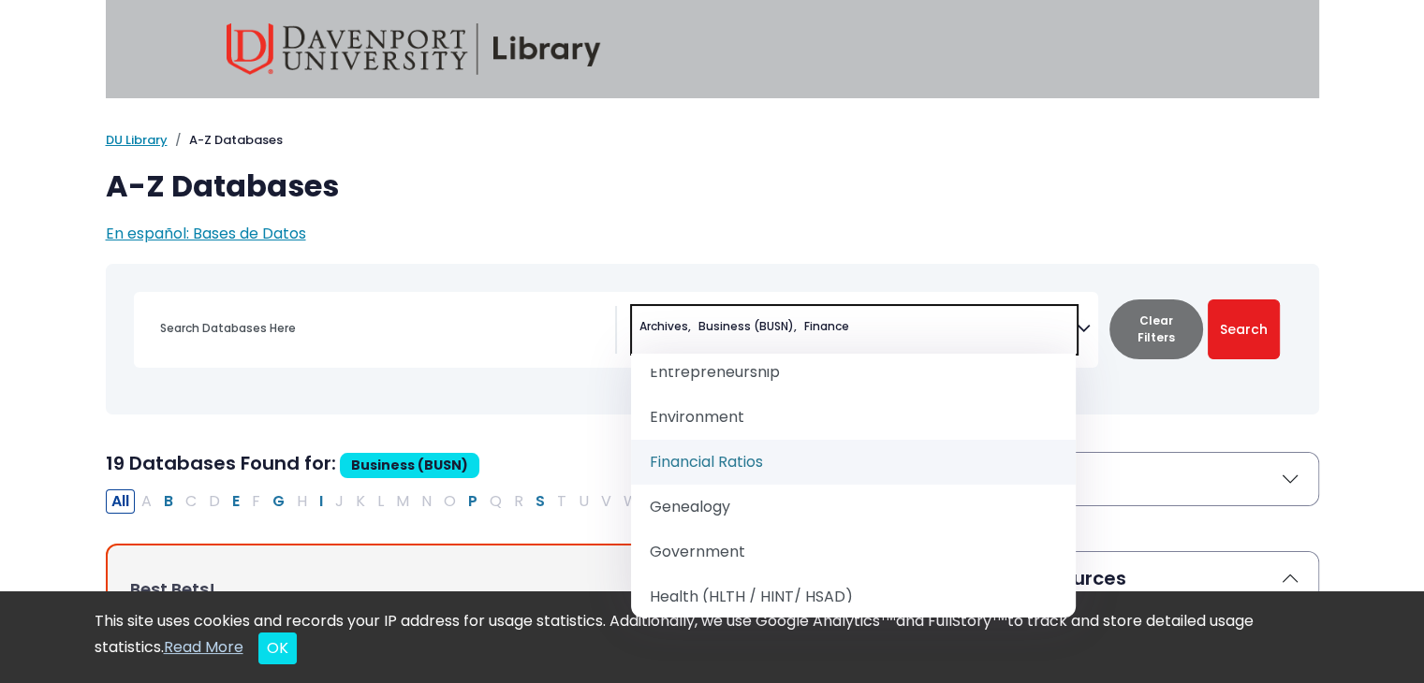
scroll to position [1123, 0]
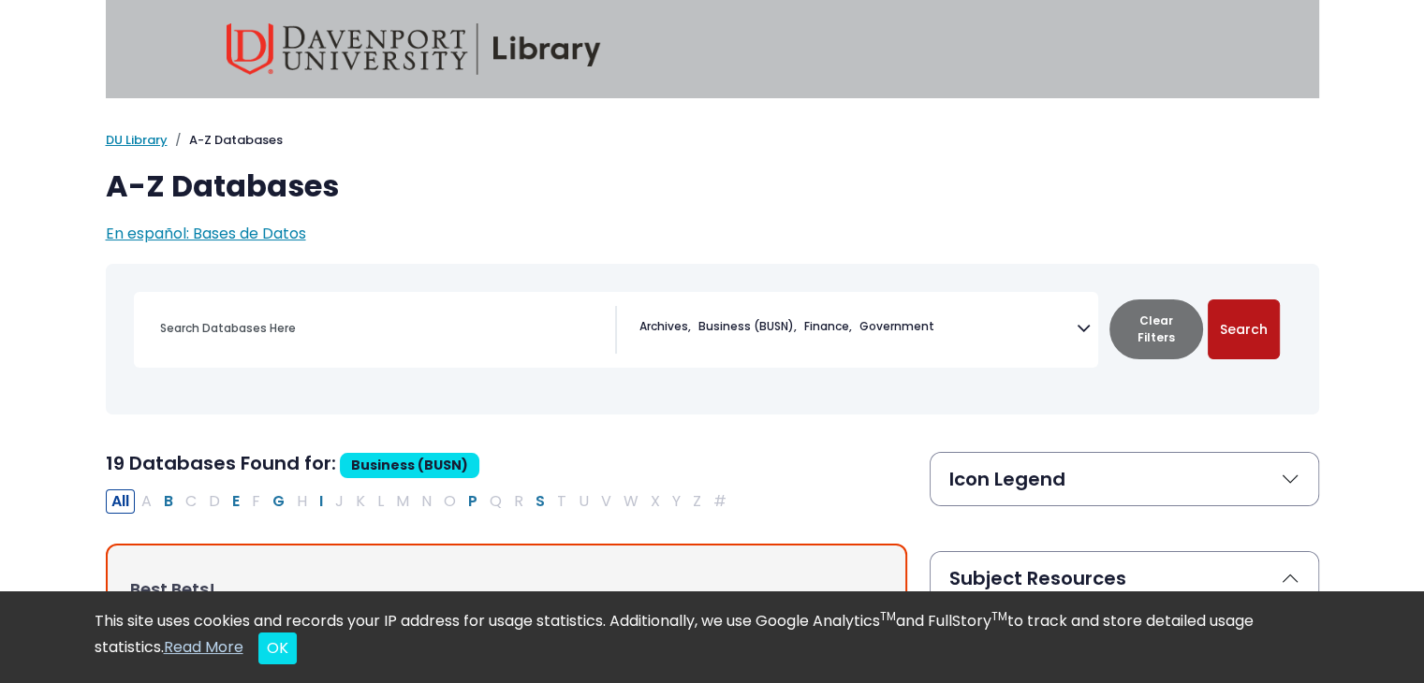
click at [1249, 342] on button "Search" at bounding box center [1244, 330] width 72 height 60
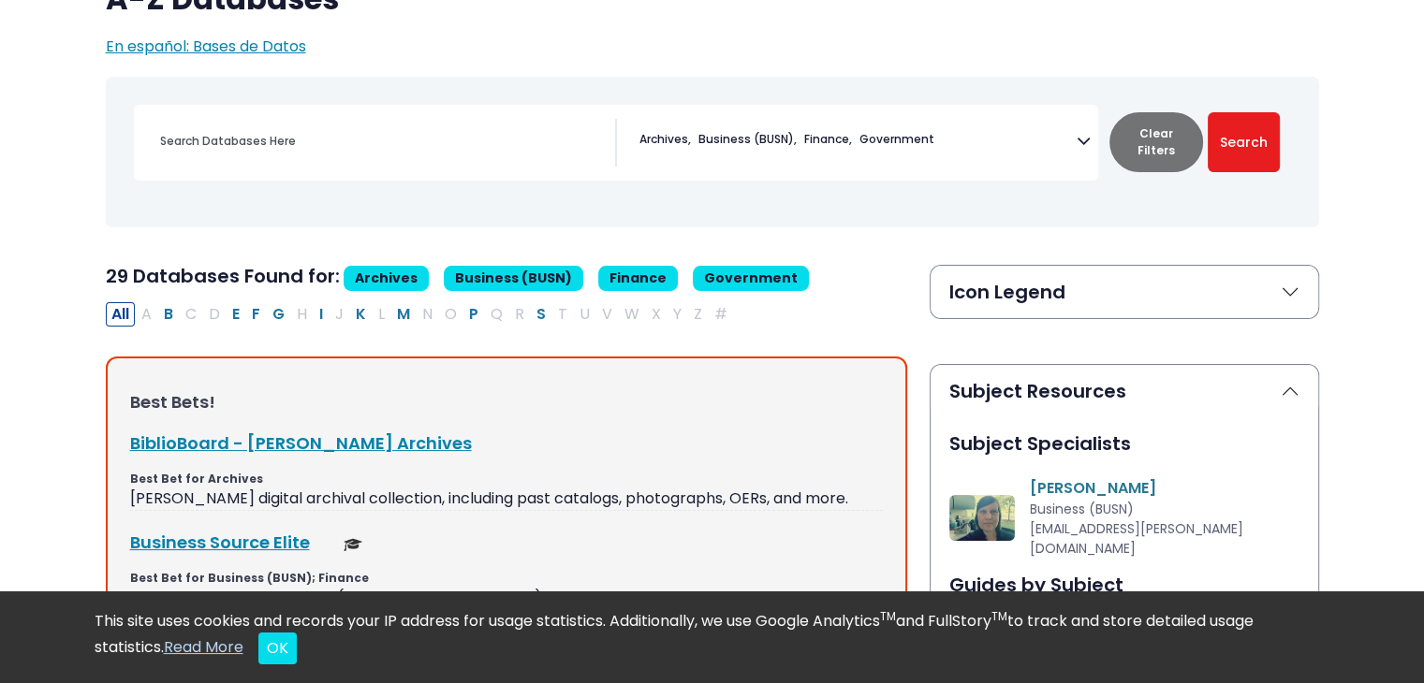
scroll to position [374, 0]
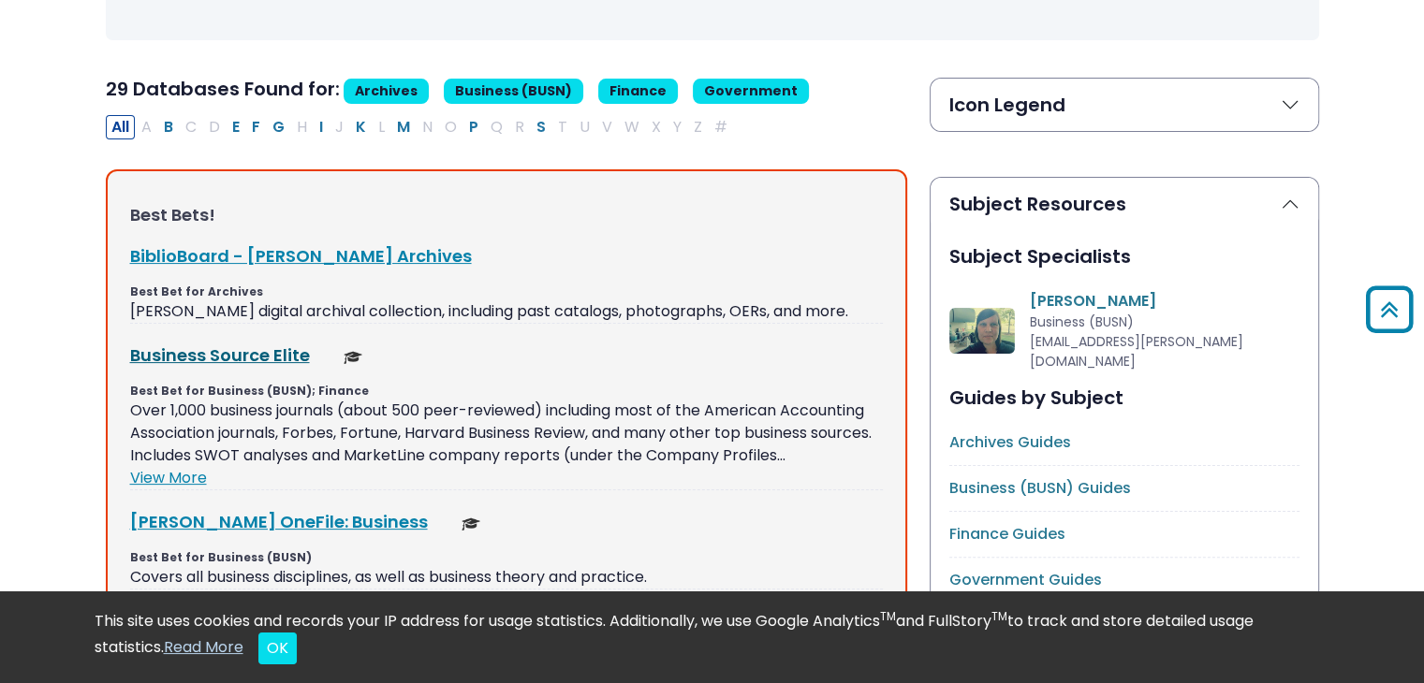
click at [247, 364] on link "Business Source Elite This link opens in a new window" at bounding box center [220, 355] width 180 height 23
